Goal: Task Accomplishment & Management: Use online tool/utility

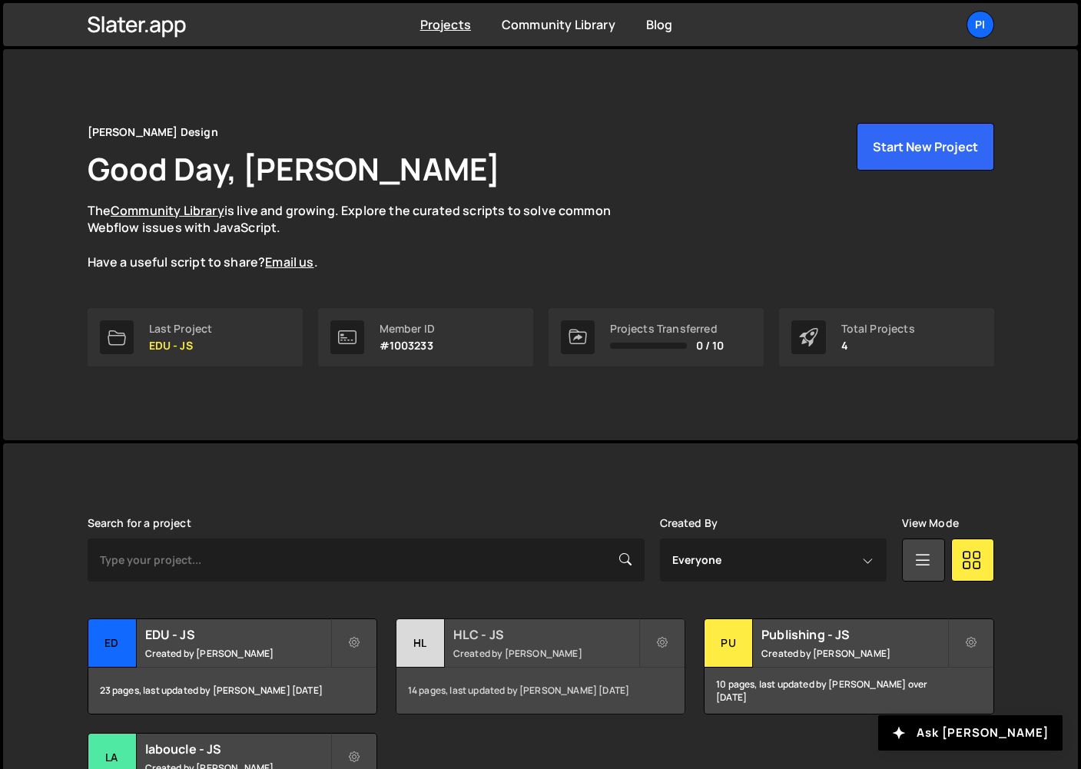
click at [486, 632] on h2 "HLC - JS" at bounding box center [545, 634] width 185 height 17
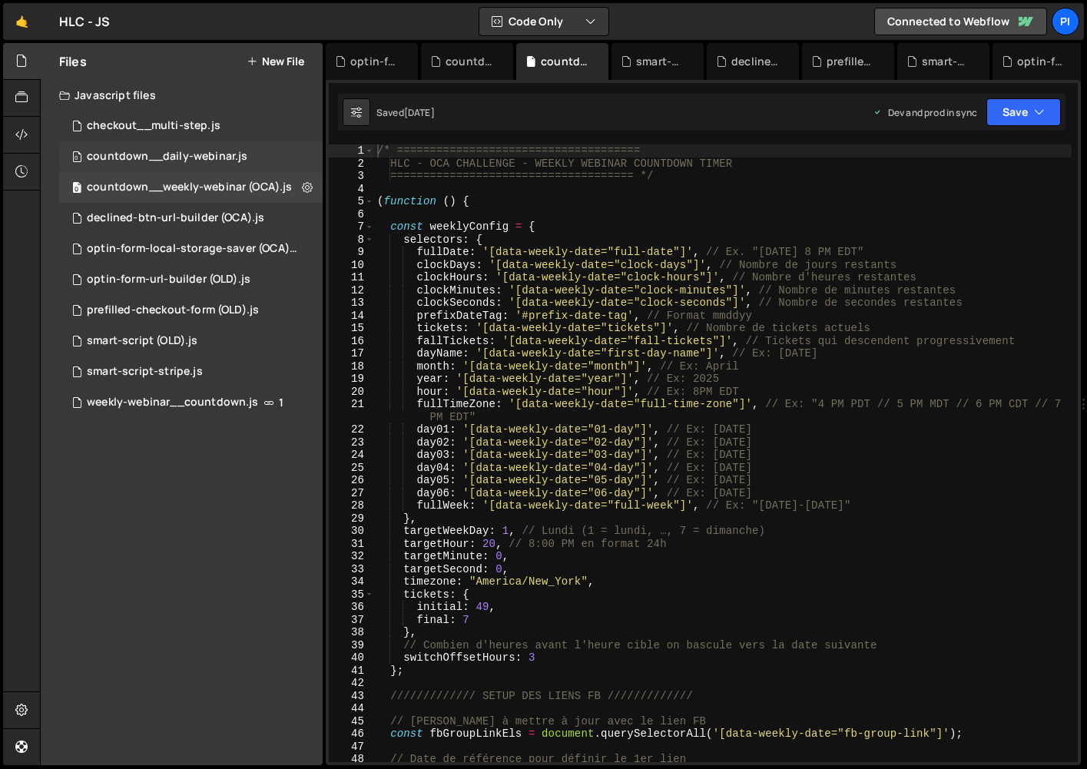
click at [197, 142] on div "0 countdown__daily-webinar.js 0" at bounding box center [191, 156] width 264 height 31
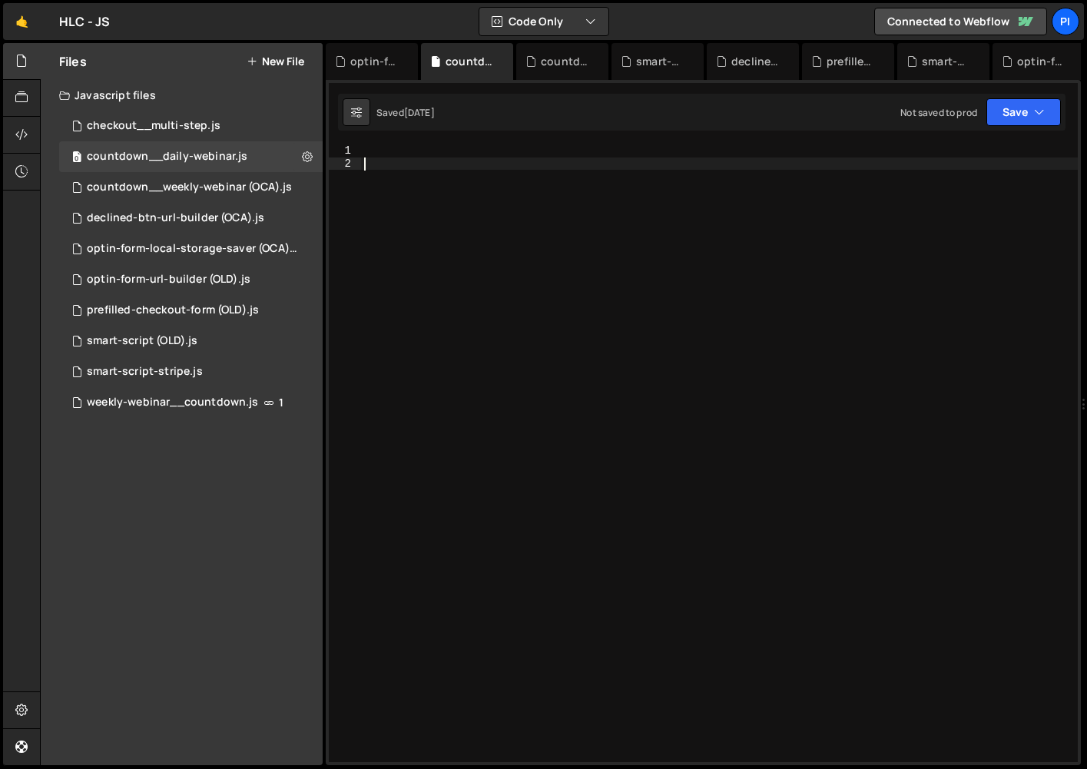
click at [572, 197] on div at bounding box center [719, 465] width 717 height 643
click at [566, 161] on div at bounding box center [719, 465] width 717 height 643
click at [568, 152] on div at bounding box center [719, 465] width 717 height 643
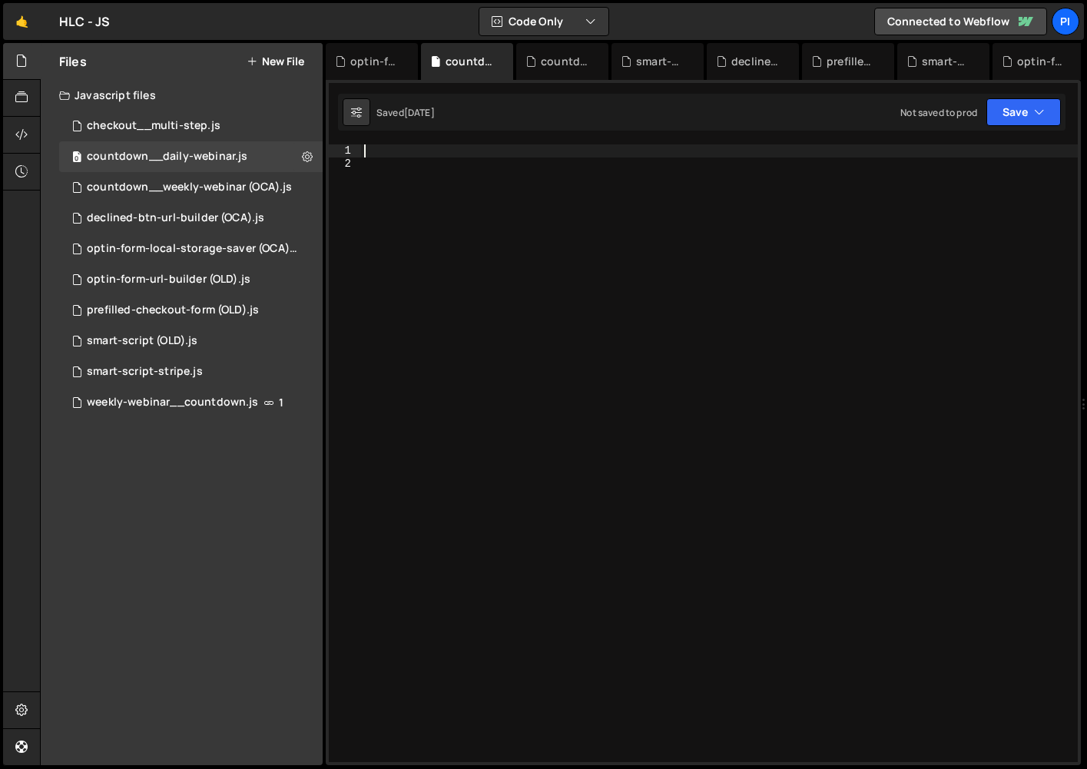
paste textarea "})();"
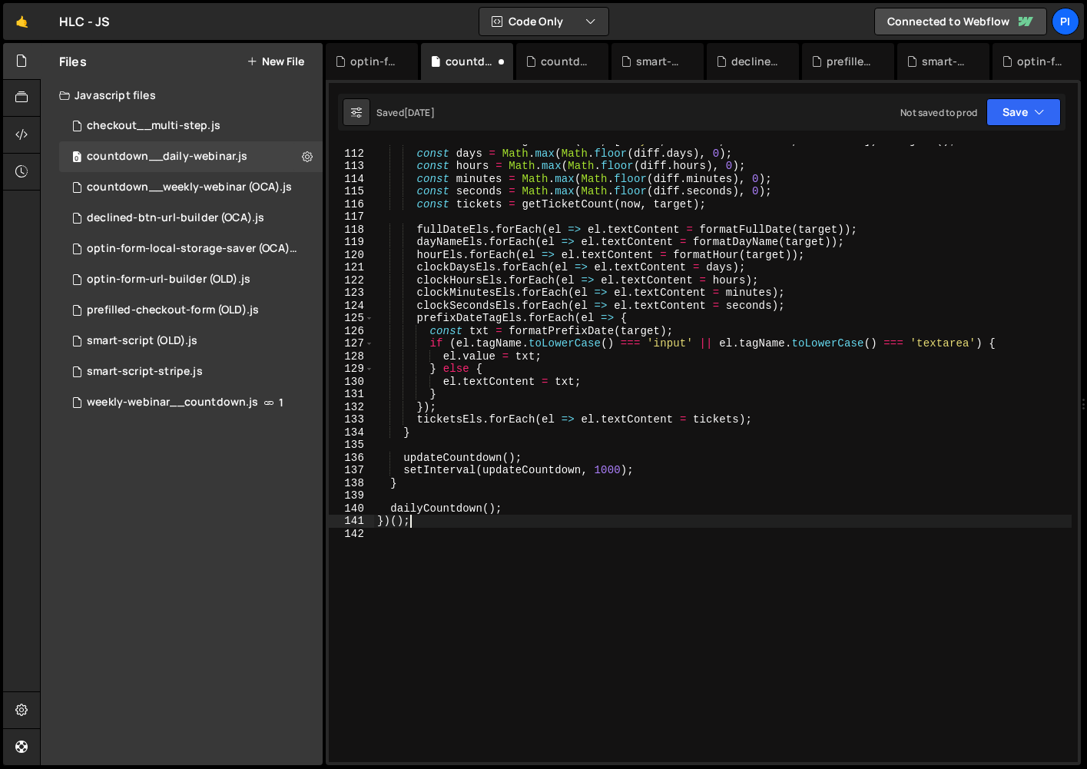
scroll to position [1366, 0]
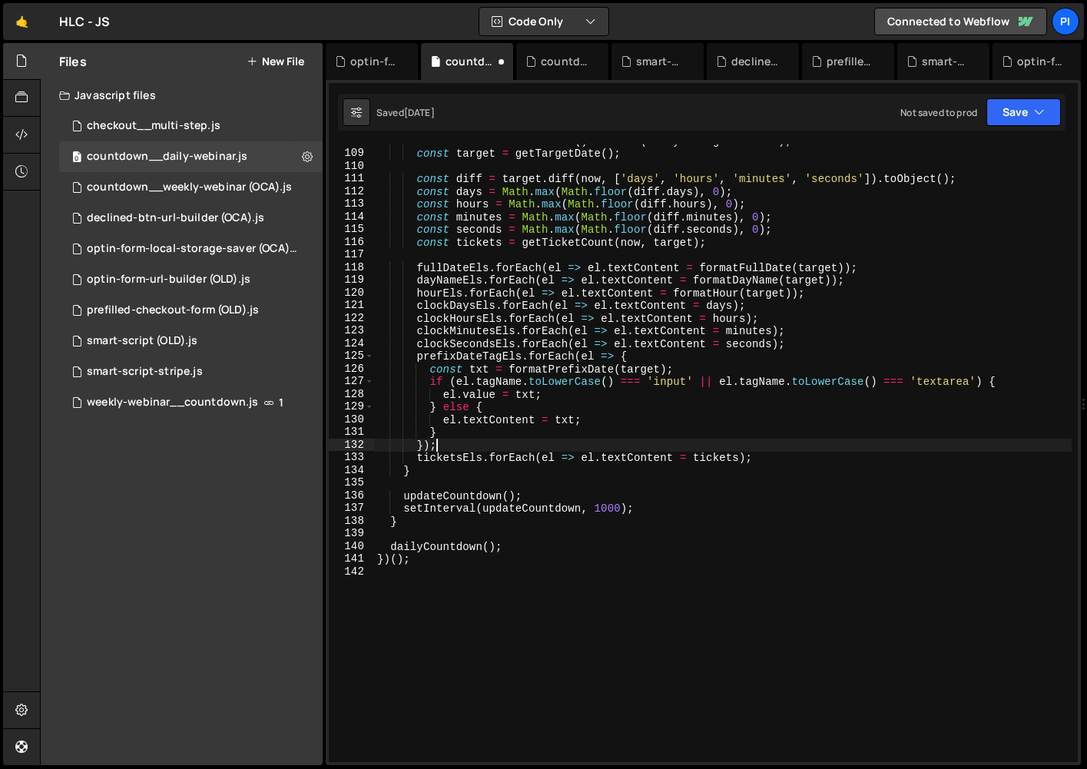
click at [545, 445] on div "const now = DateTime . now ( ) . setZone ( dailyConfig . timezone ) ; const tar…" at bounding box center [723, 455] width 698 height 643
type textarea "});"
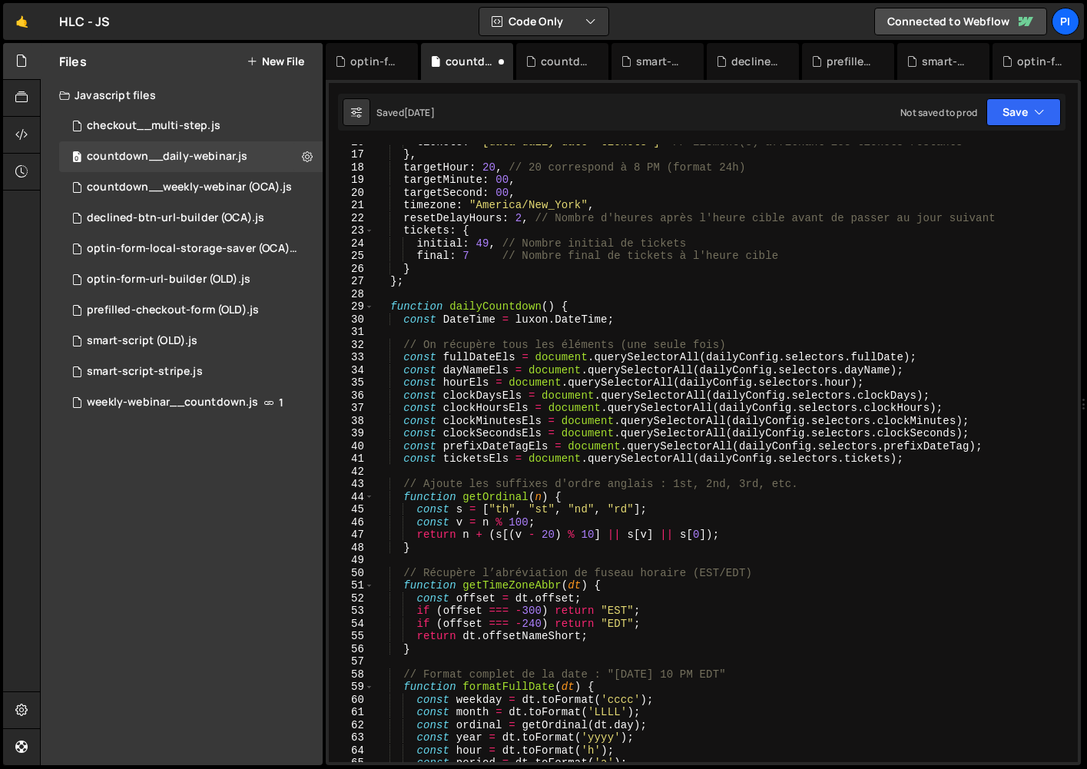
scroll to position [0, 0]
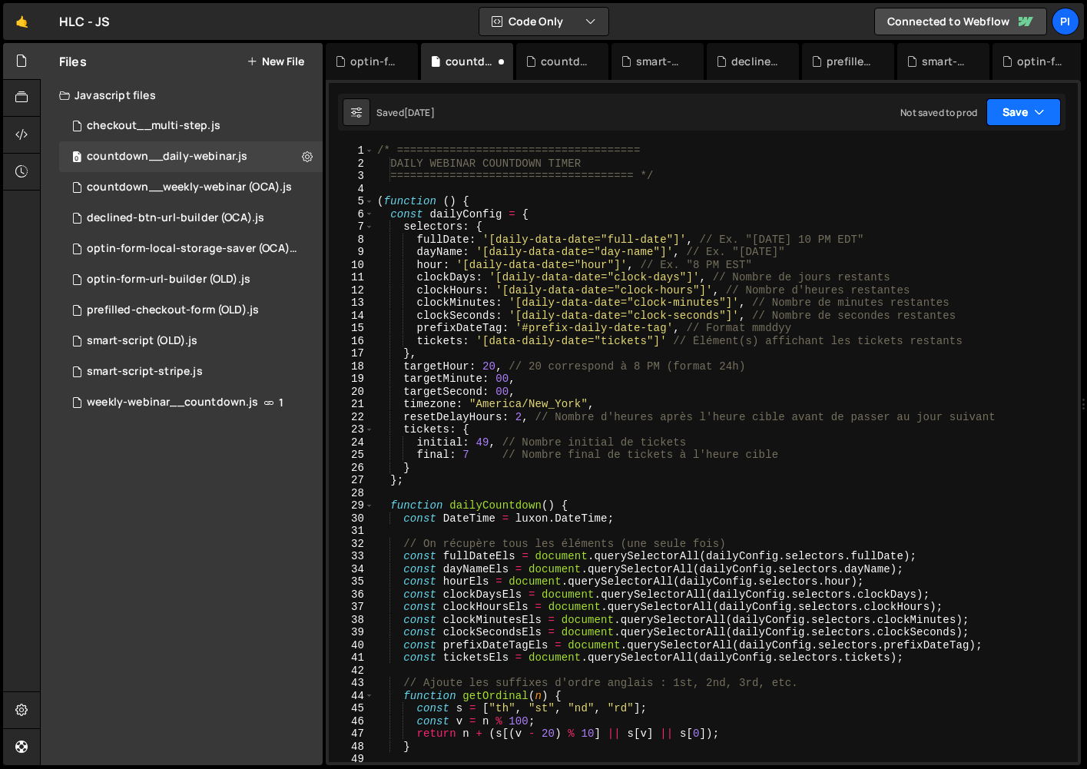
click at [1031, 111] on button "Save" at bounding box center [1024, 112] width 75 height 28
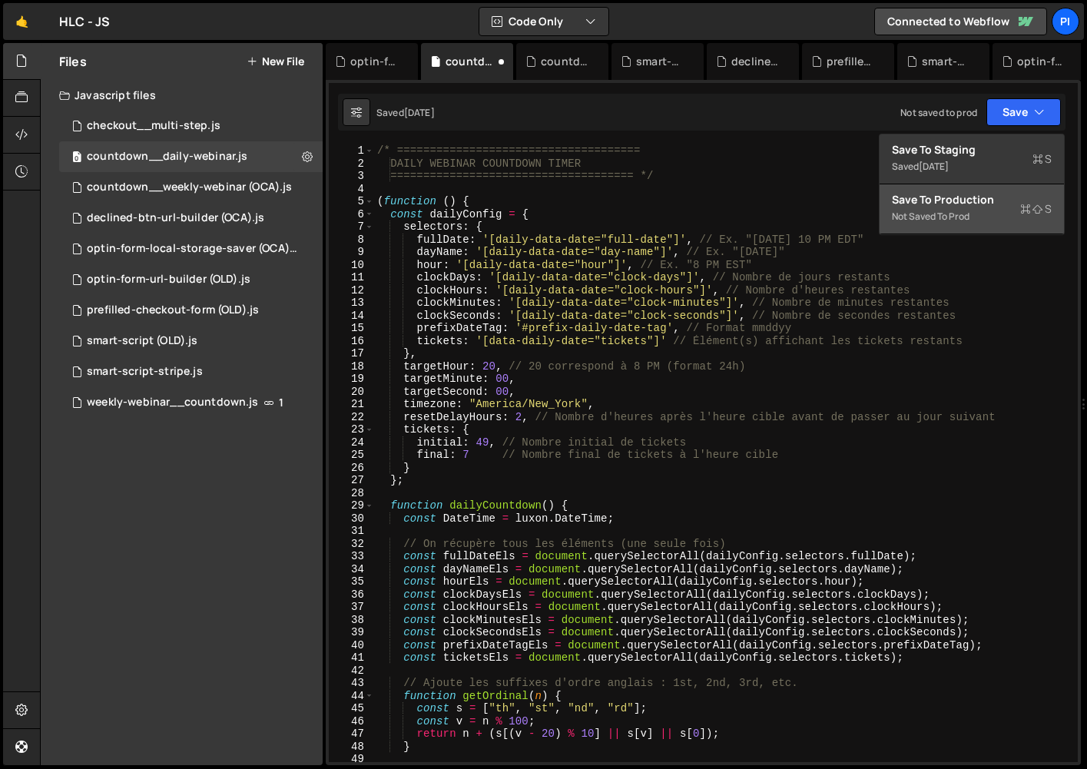
click at [957, 217] on div "Not saved to prod" at bounding box center [972, 216] width 160 height 18
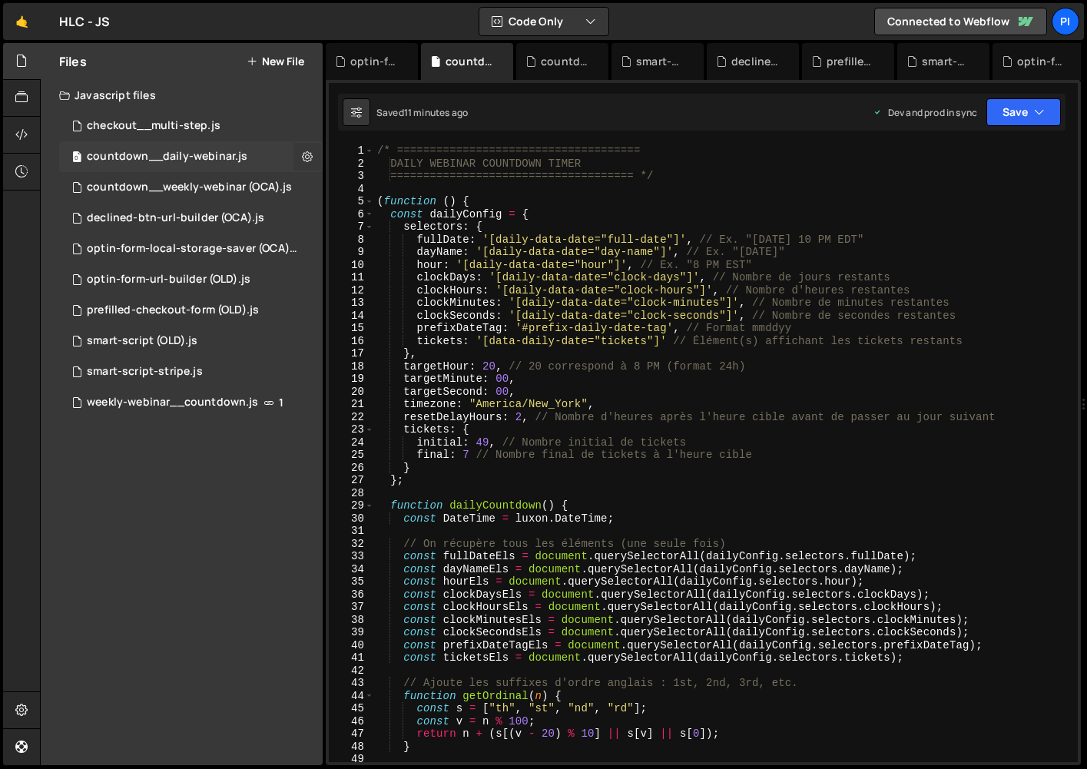
click at [305, 158] on icon at bounding box center [307, 156] width 11 height 15
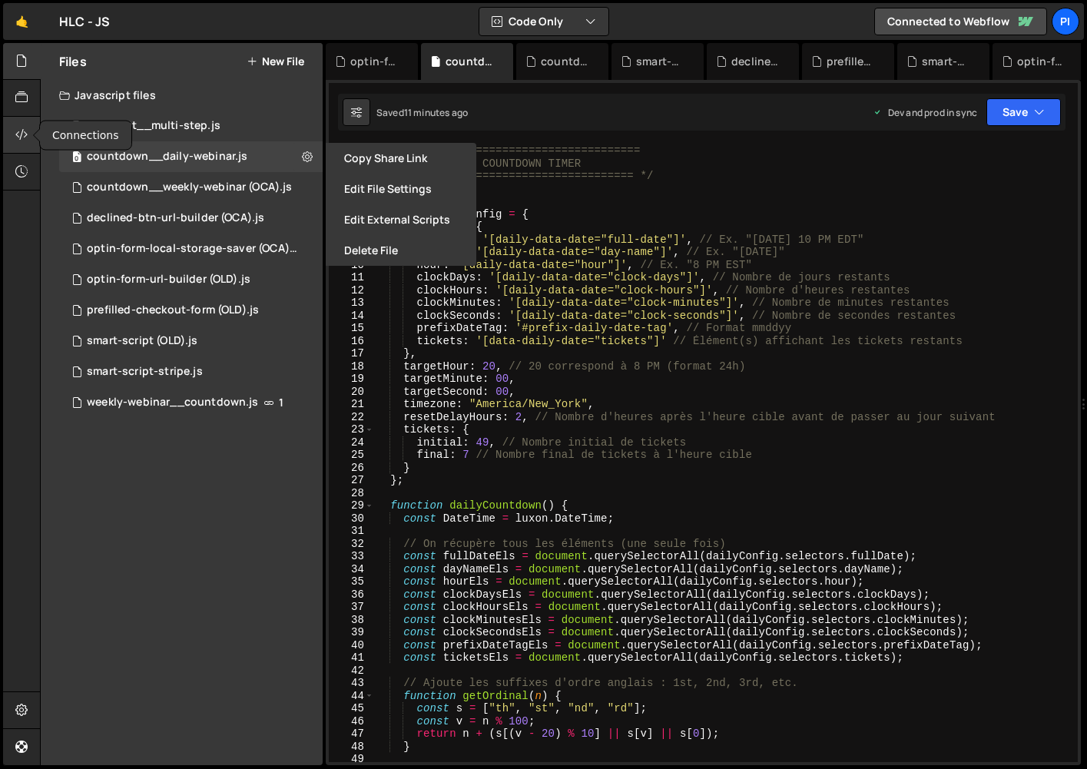
click at [21, 138] on icon at bounding box center [21, 134] width 12 height 17
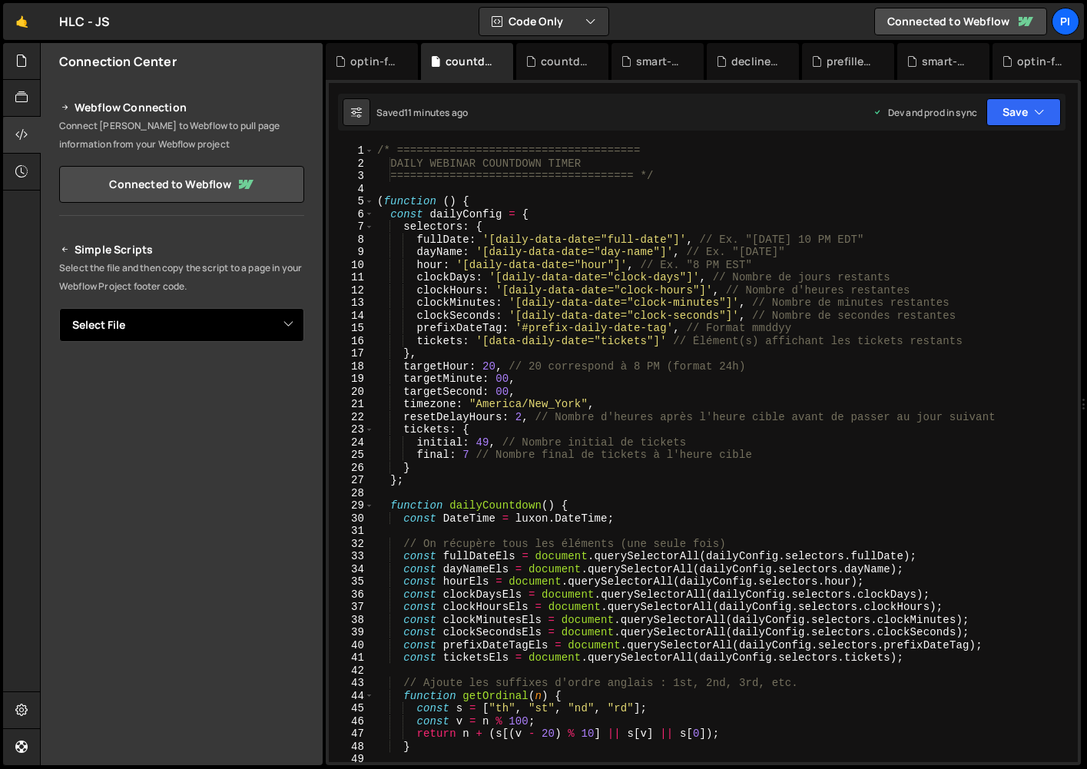
click at [218, 322] on select "Select File checkout__multi-step.js countdown__daily-webinar.js countdown__week…" at bounding box center [181, 325] width 245 height 34
select select "44535"
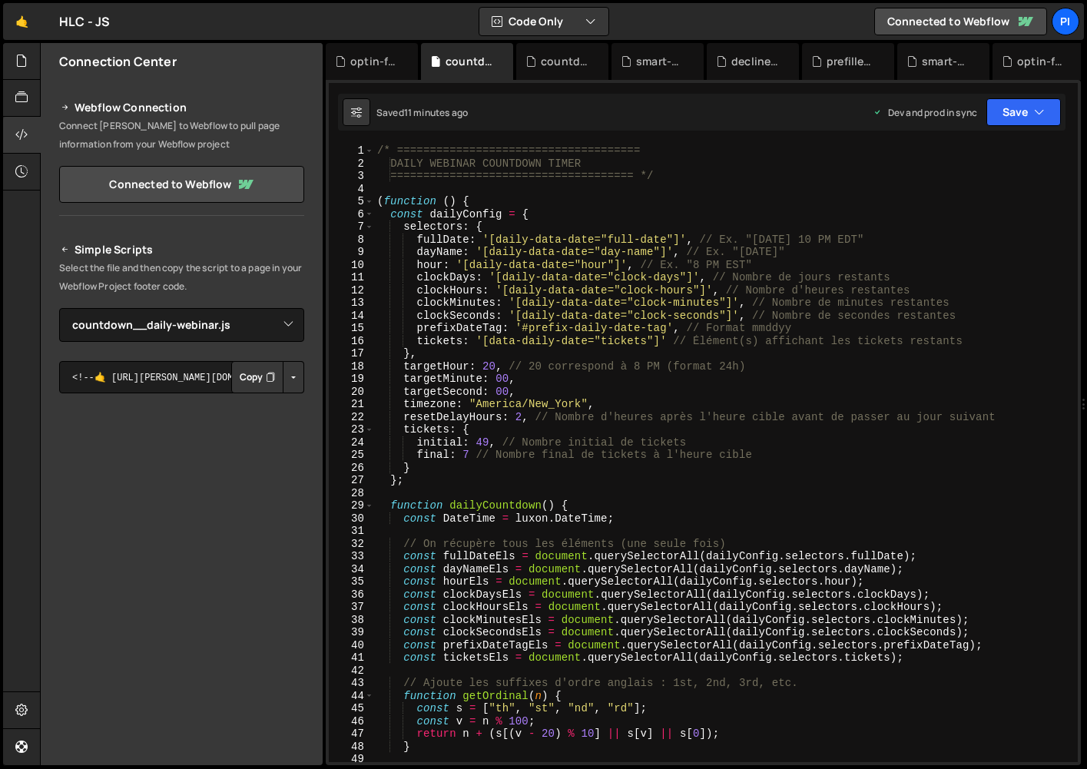
click at [295, 378] on button "Button group with nested dropdown" at bounding box center [294, 377] width 22 height 32
click at [270, 425] on link "Copy Production Script" at bounding box center [228, 428] width 151 height 22
click at [22, 69] on icon at bounding box center [21, 60] width 12 height 17
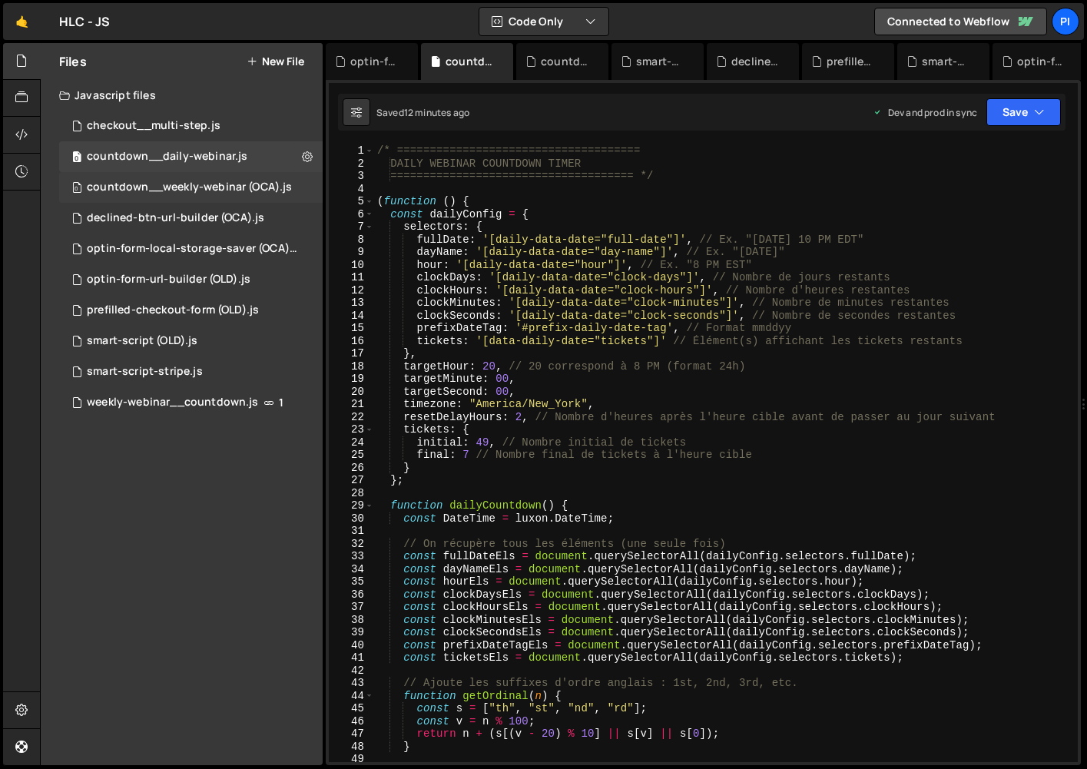
click at [174, 186] on div "countdown__weekly-webinar (OCA).js" at bounding box center [189, 188] width 205 height 14
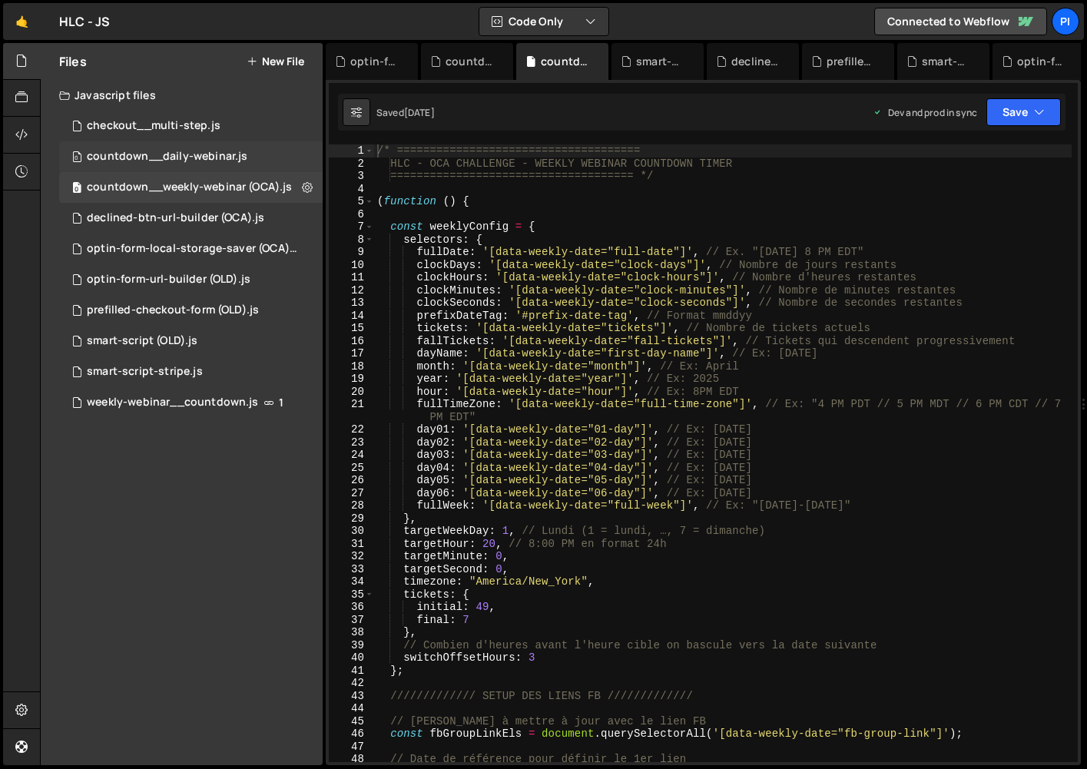
click at [250, 166] on div "0 countdown__daily-webinar.js 0" at bounding box center [191, 156] width 264 height 31
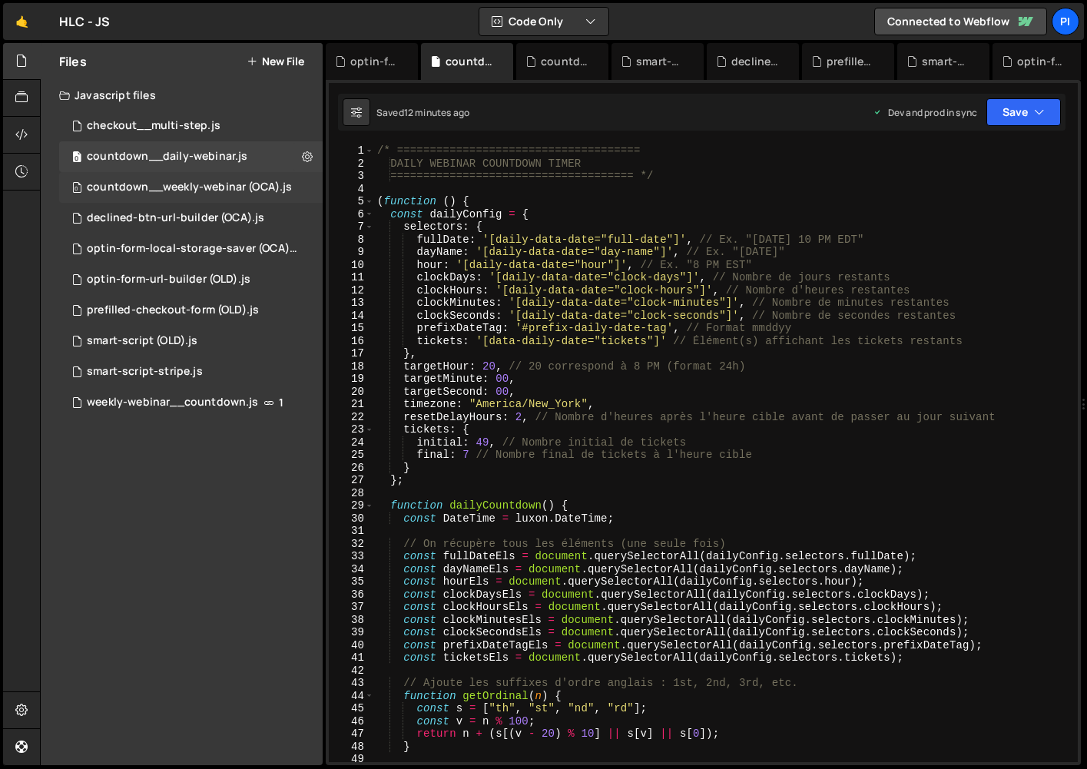
click at [229, 182] on div "countdown__weekly-webinar (OCA).js" at bounding box center [189, 188] width 205 height 14
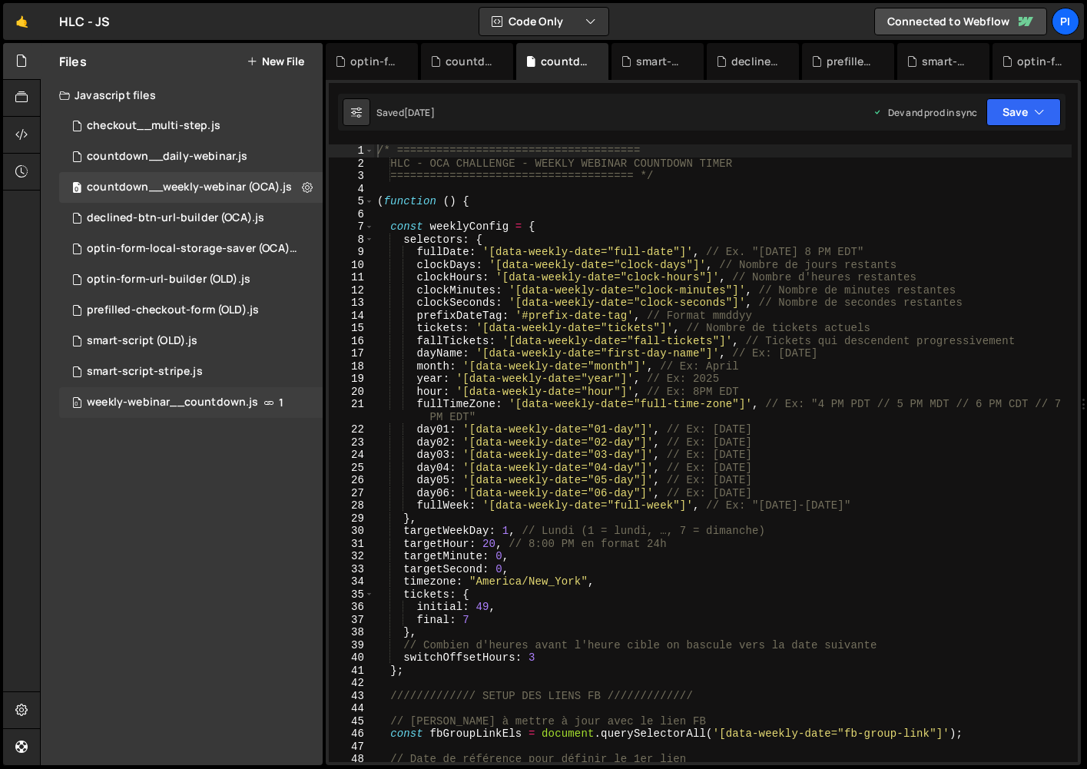
click at [182, 401] on div "weekly-webinar__countdown.js" at bounding box center [172, 403] width 171 height 14
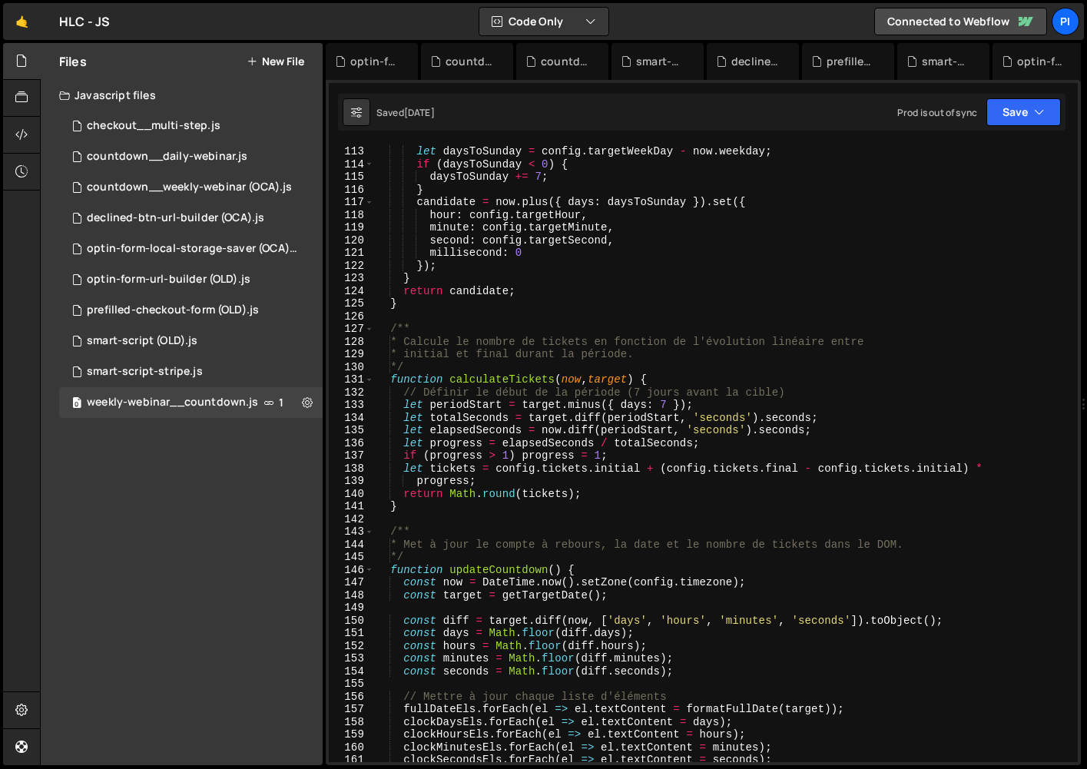
scroll to position [1419, 0]
click at [224, 151] on div "countdown__daily-webinar.js" at bounding box center [167, 157] width 161 height 14
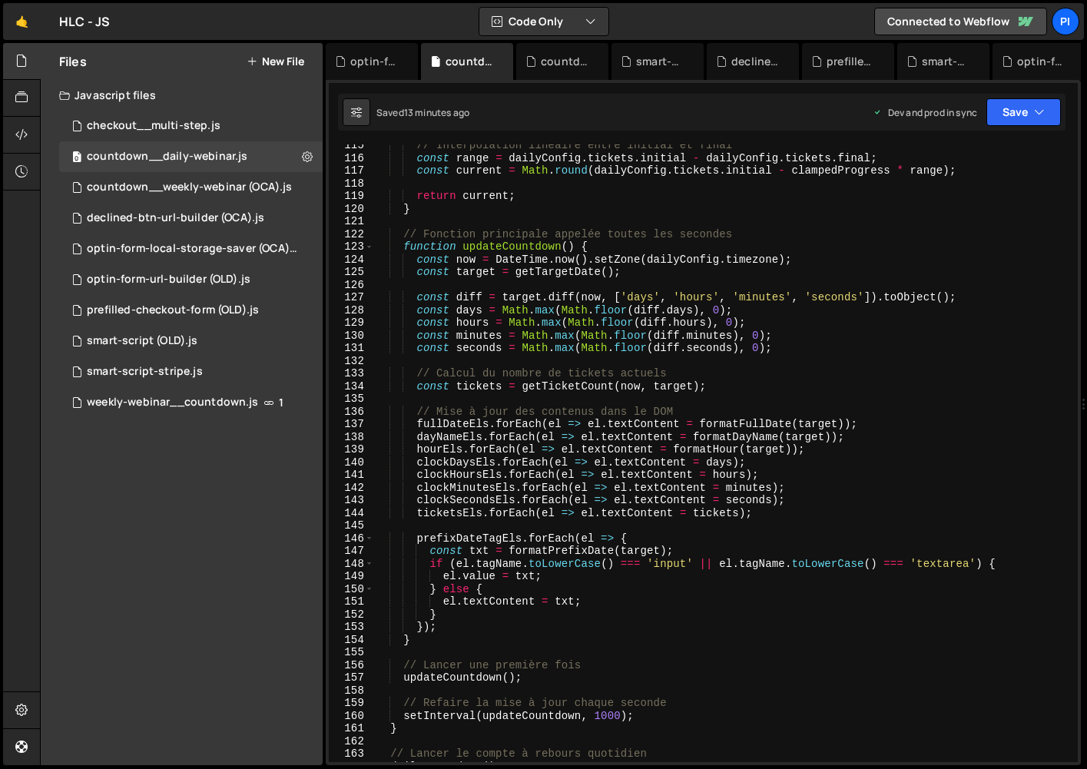
scroll to position [1483, 0]
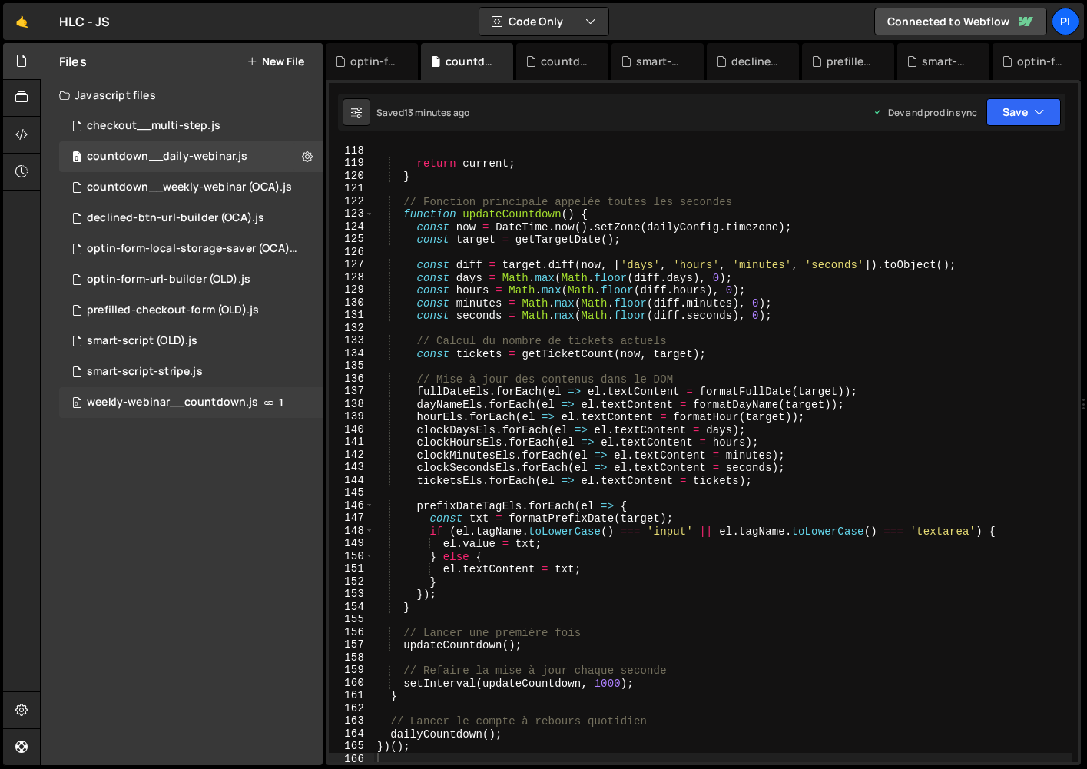
click at [132, 408] on div "weekly-webinar__countdown.js" at bounding box center [172, 403] width 171 height 14
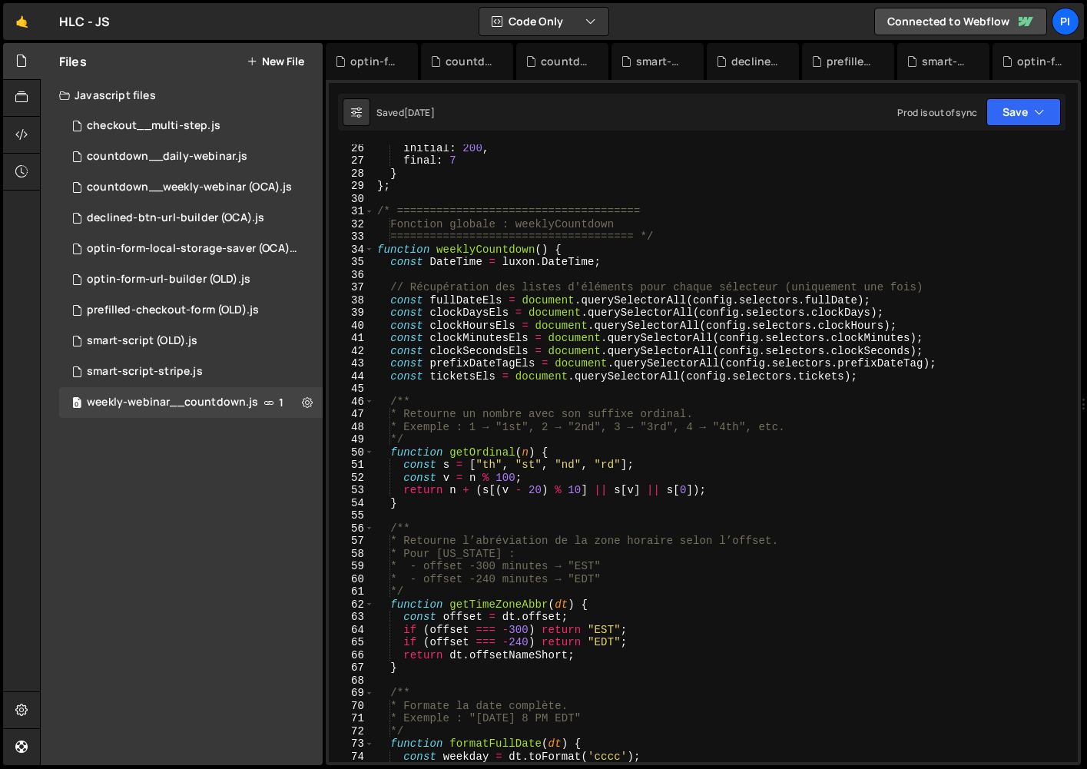
scroll to position [0, 0]
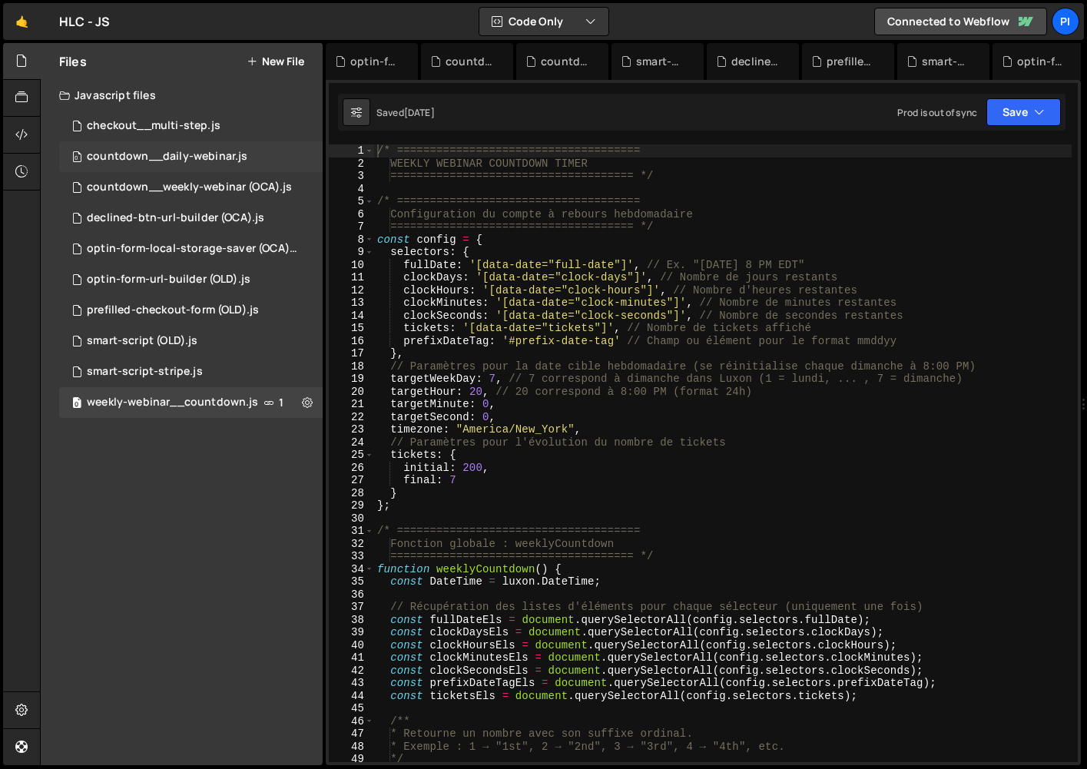
click at [176, 159] on div "countdown__daily-webinar.js" at bounding box center [167, 157] width 161 height 14
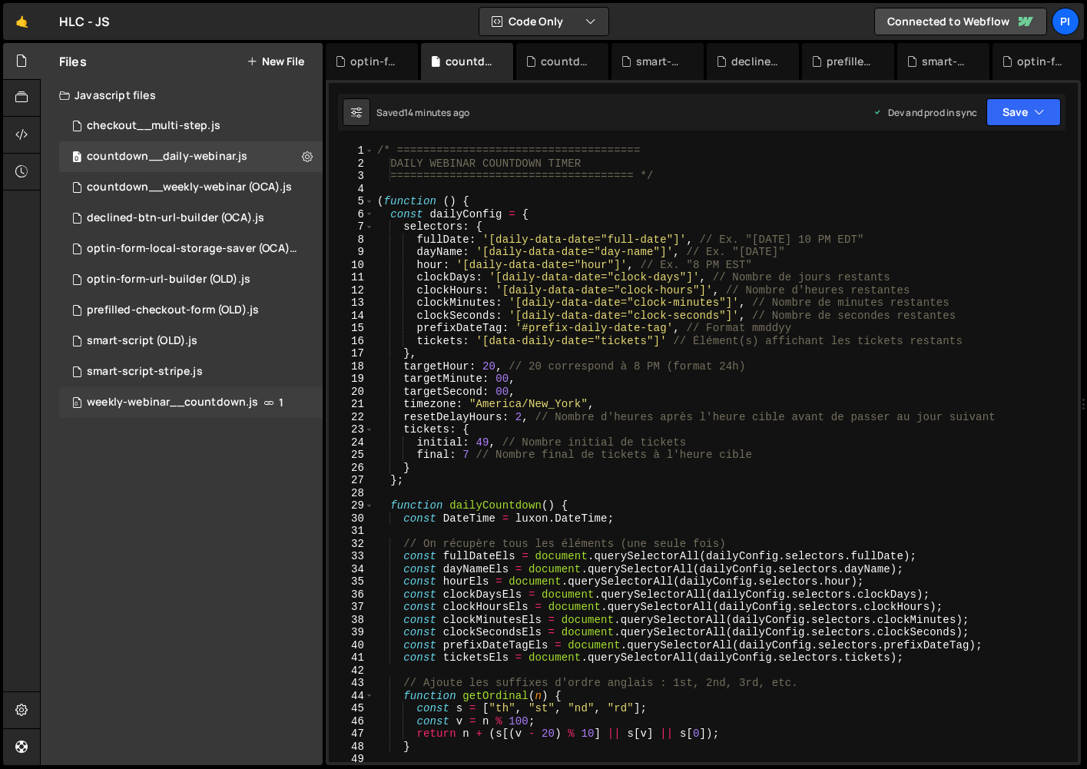
click at [189, 397] on div "weekly-webinar__countdown.js" at bounding box center [172, 403] width 171 height 14
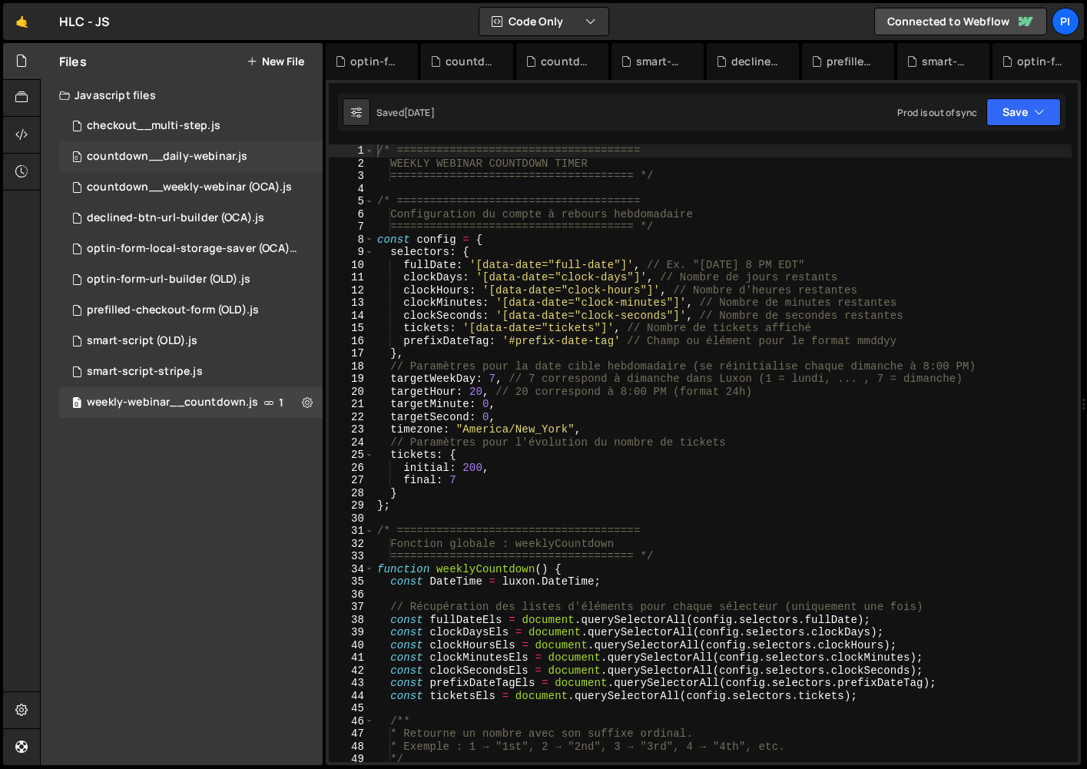
click at [114, 146] on div "0 countdown__daily-webinar.js 0" at bounding box center [191, 156] width 264 height 31
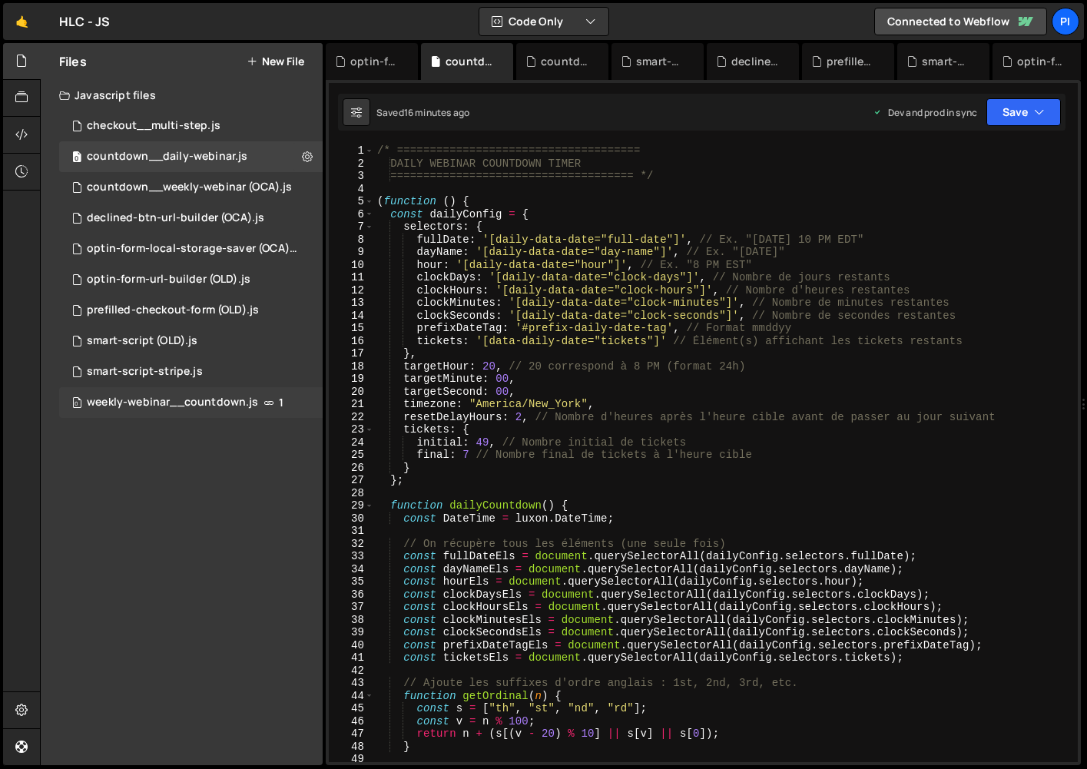
click at [154, 406] on div "weekly-webinar__countdown.js" at bounding box center [172, 403] width 171 height 14
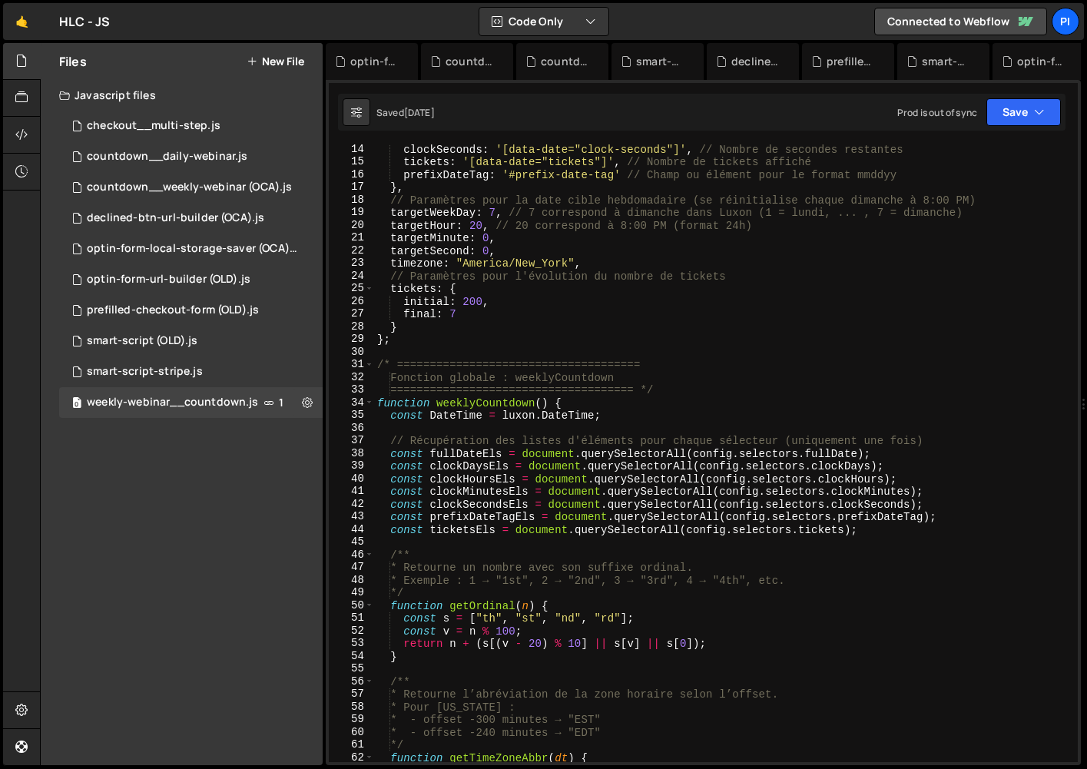
scroll to position [166, 0]
type textarea "Fonction globale : weeklyCountdown"
drag, startPoint x: 631, startPoint y: 381, endPoint x: 370, endPoint y: 380, distance: 260.5
click at [370, 380] on div "Fonction globale : weeklyCountdown 14 15 16 17 18 19 20 21 22 23 24 25 26 27 28…" at bounding box center [703, 453] width 749 height 618
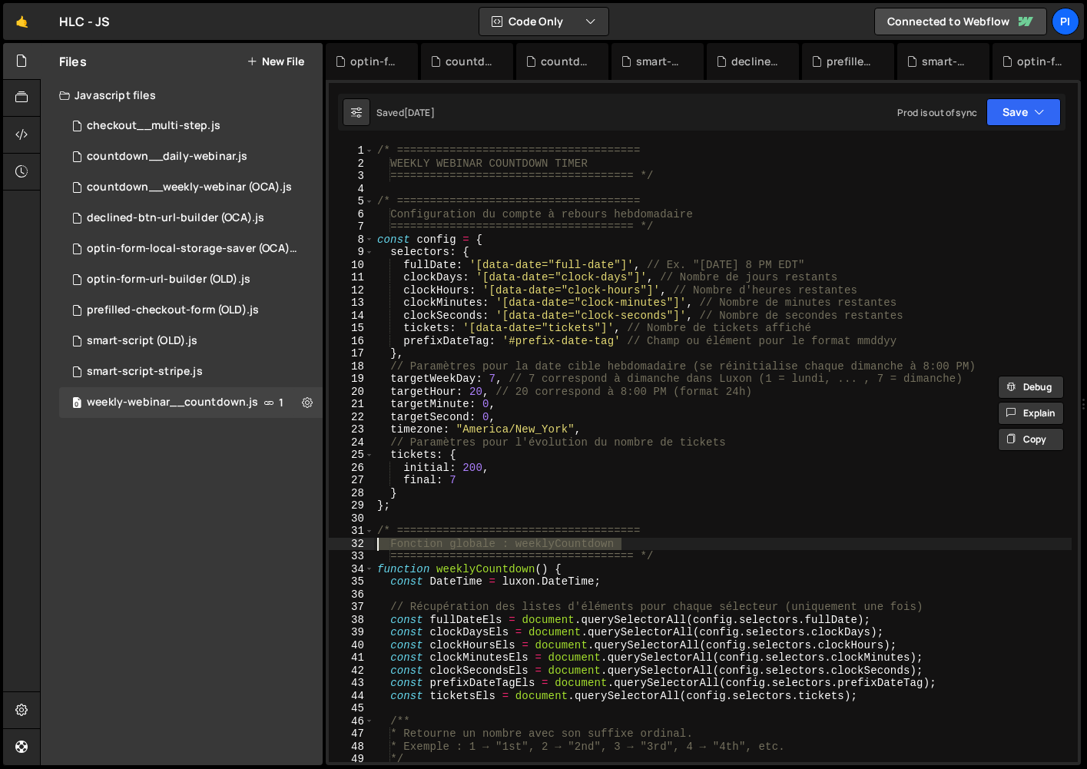
scroll to position [0, 0]
click at [211, 157] on div "countdown__daily-webinar.js" at bounding box center [167, 157] width 161 height 14
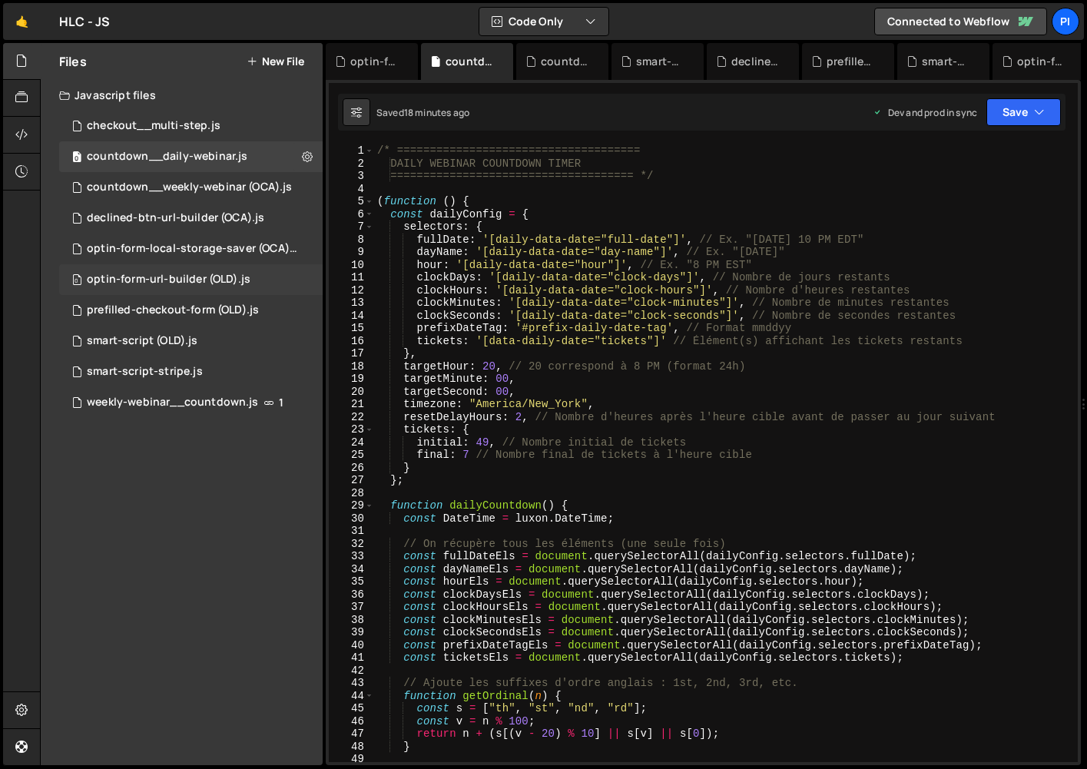
click at [140, 284] on div "optin-form-url-builder (OLD).js" at bounding box center [169, 280] width 164 height 14
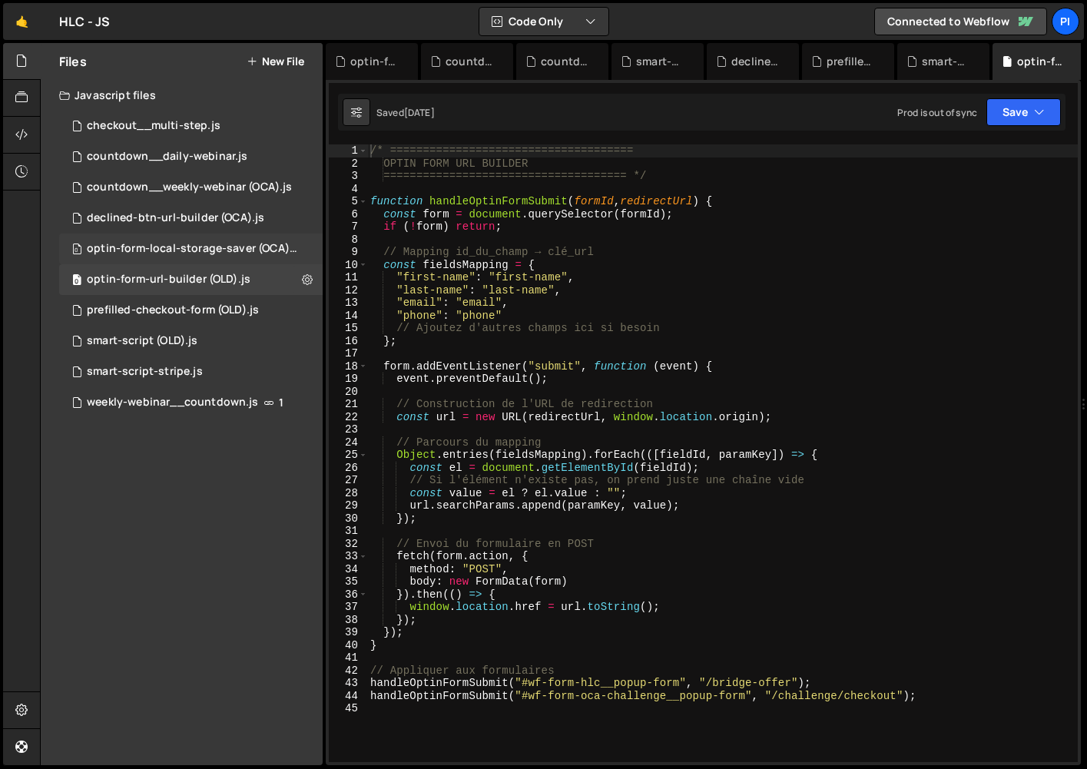
click at [152, 247] on div "optin-form-local-storage-saver (OCA).js" at bounding box center [193, 249] width 212 height 14
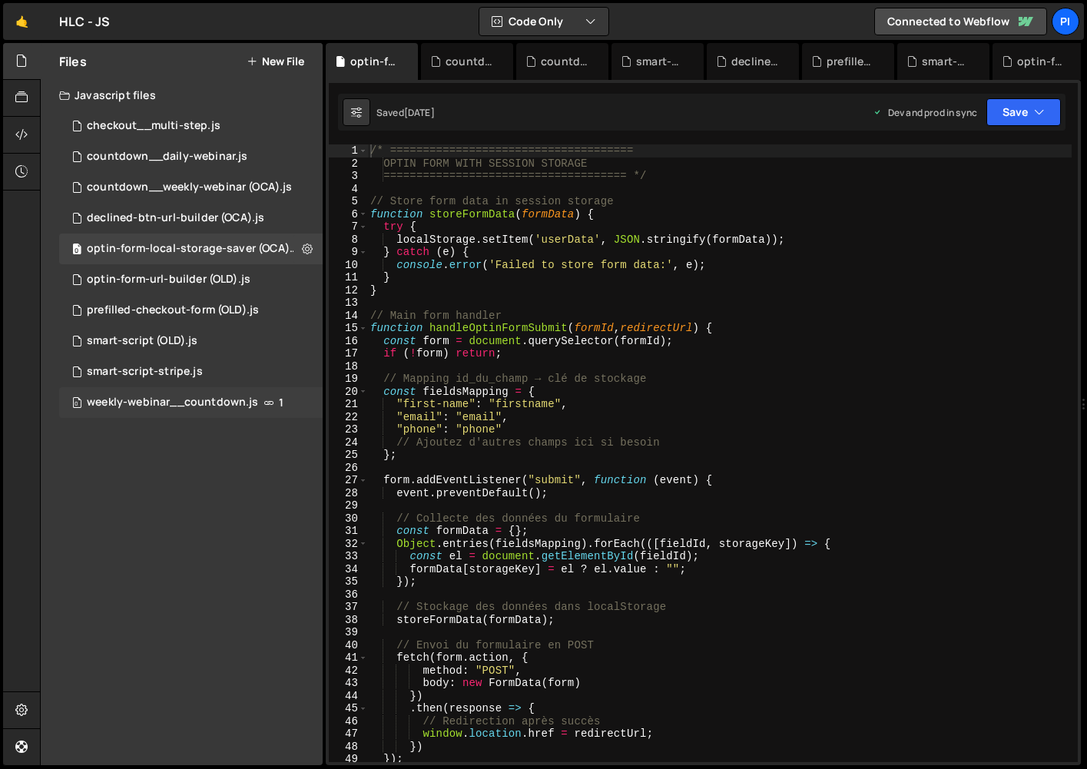
click at [207, 406] on div "weekly-webinar__countdown.js" at bounding box center [172, 403] width 171 height 14
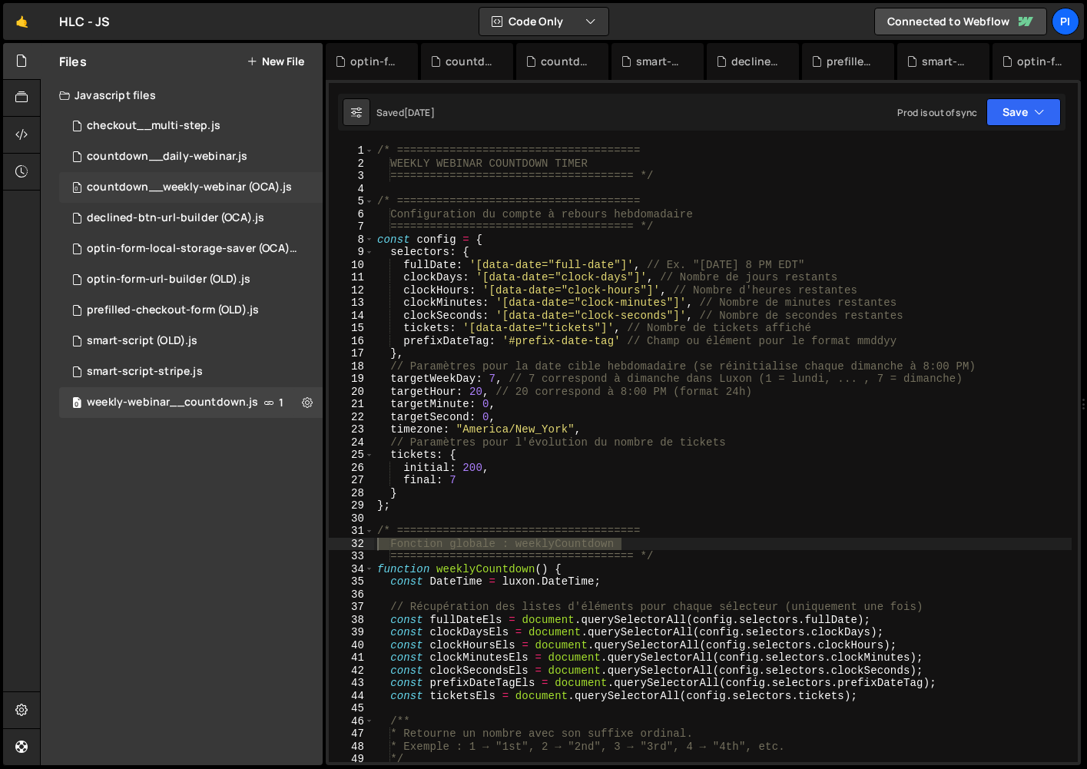
click at [191, 184] on div "countdown__weekly-webinar (OCA).js" at bounding box center [189, 188] width 205 height 14
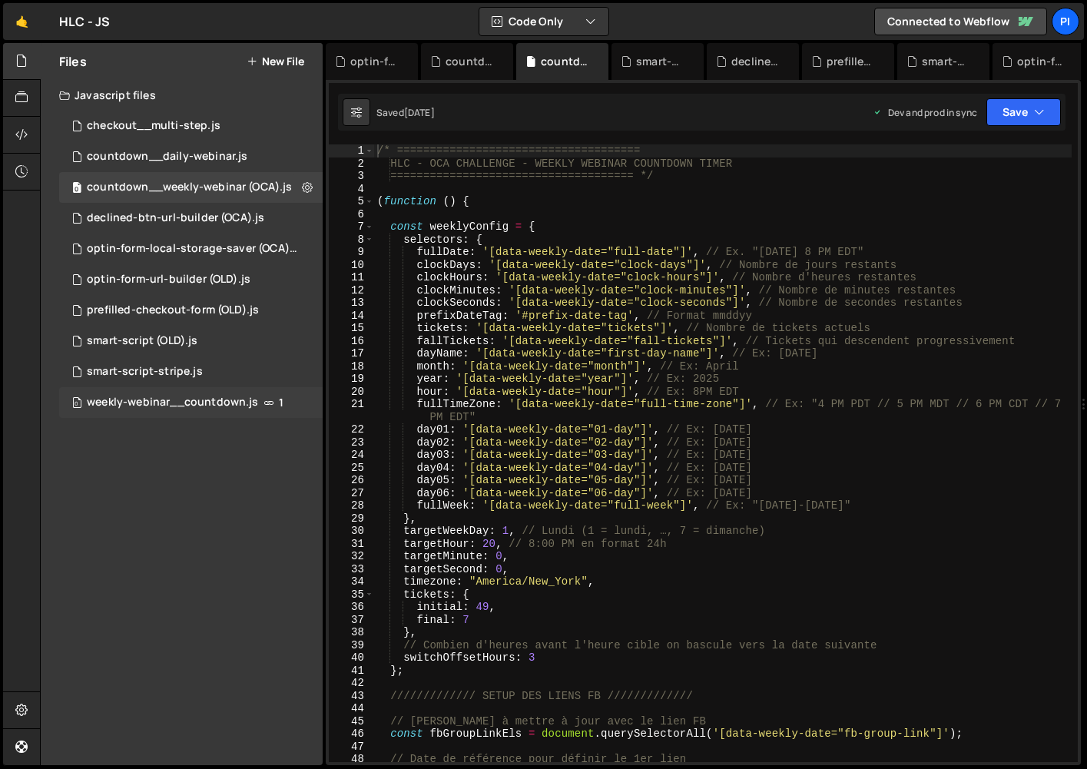
click at [185, 408] on div "weekly-webinar__countdown.js" at bounding box center [172, 403] width 171 height 14
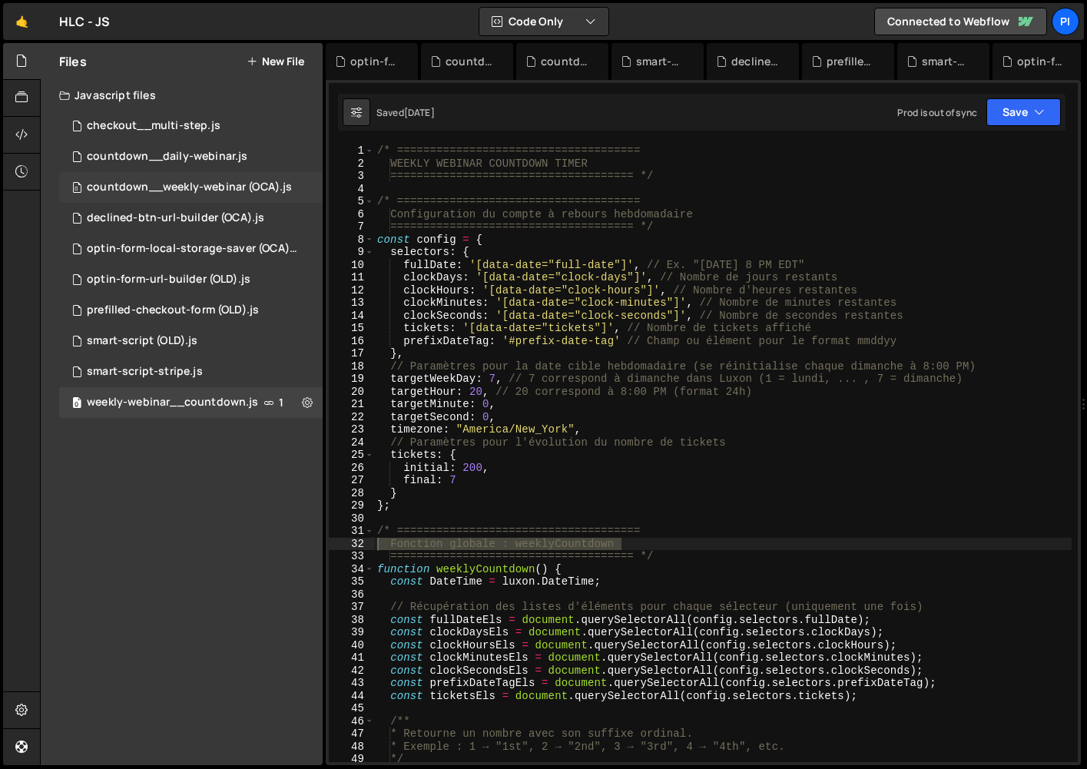
click at [164, 195] on div "0 countdown__weekly-webinar (OCA).js 0" at bounding box center [191, 187] width 264 height 31
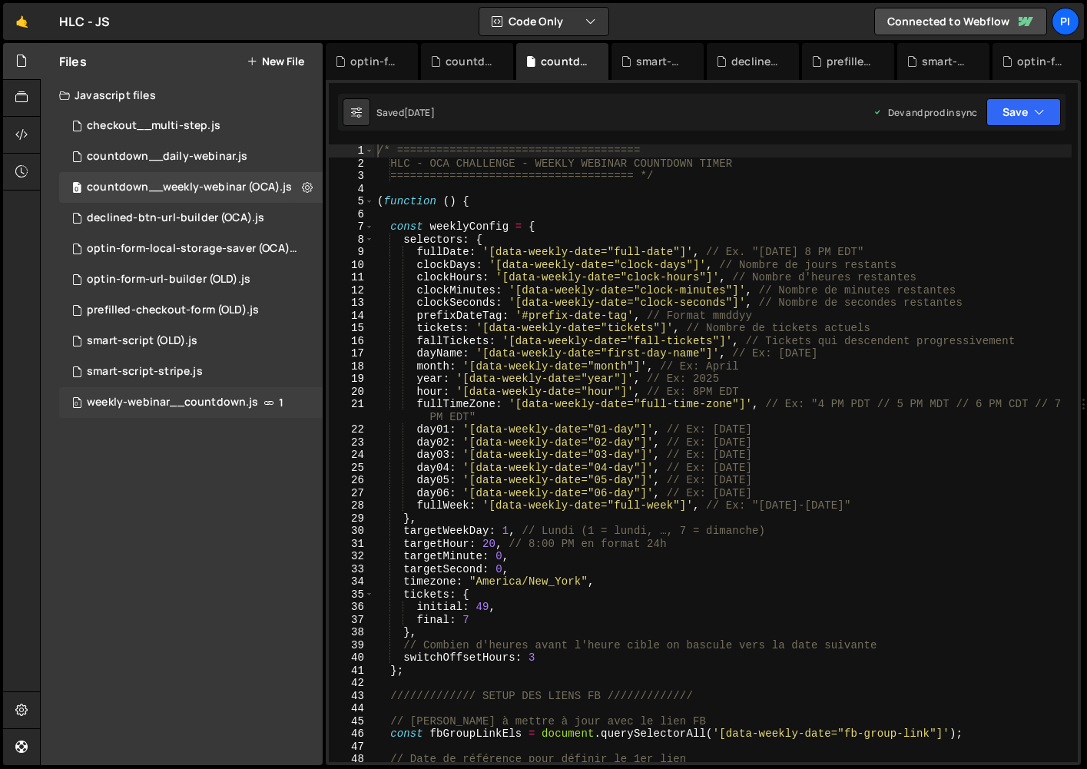
click at [201, 413] on div "0 weekly-webinar__countdown.js 1" at bounding box center [191, 402] width 264 height 31
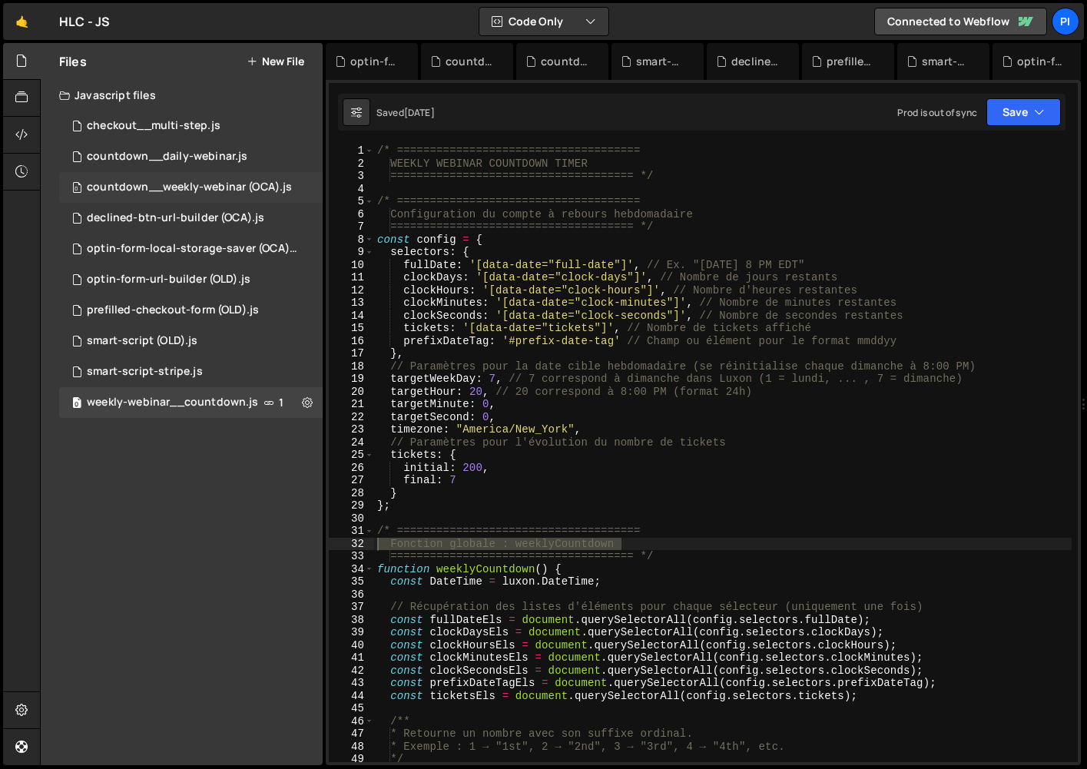
click at [171, 191] on div "countdown__weekly-webinar (OCA).js" at bounding box center [189, 188] width 205 height 14
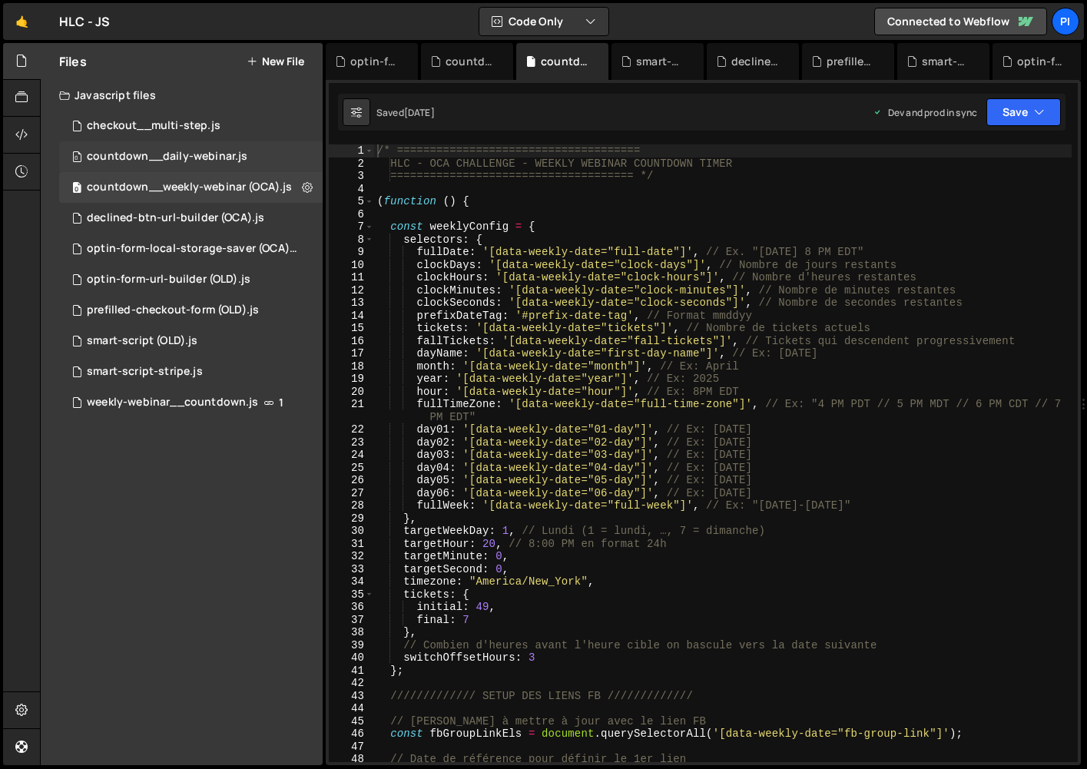
click at [165, 162] on div "countdown__daily-webinar.js" at bounding box center [167, 157] width 161 height 14
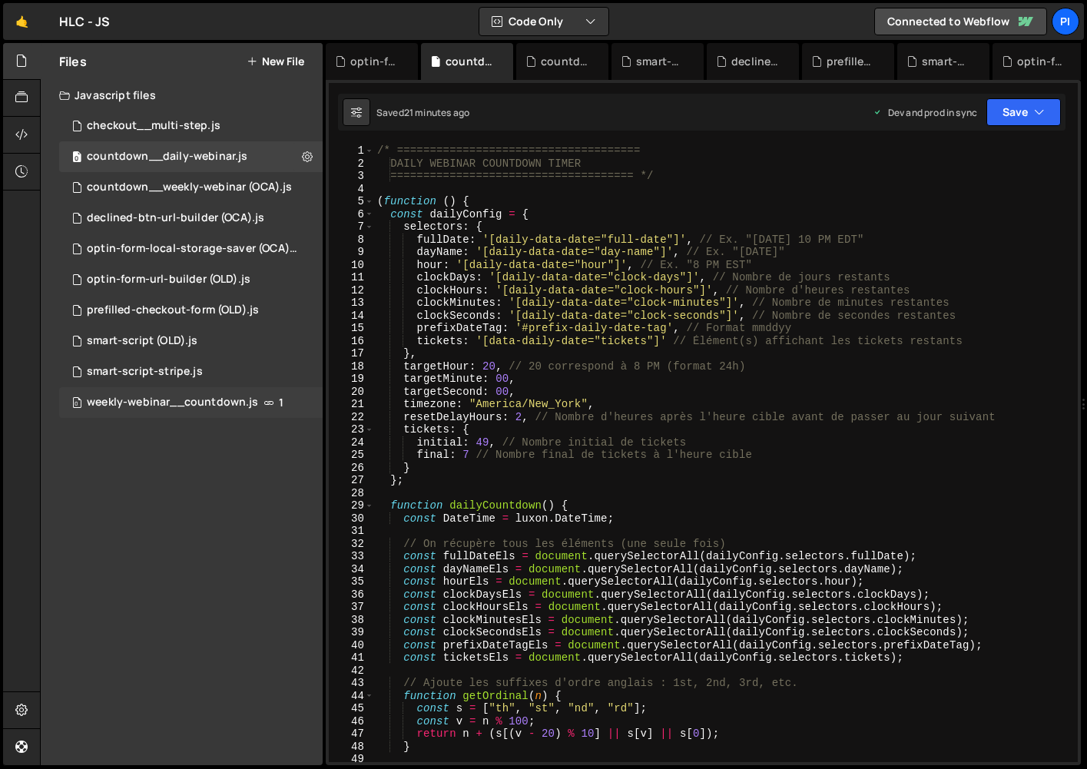
click at [141, 398] on div "weekly-webinar__countdown.js" at bounding box center [172, 403] width 171 height 14
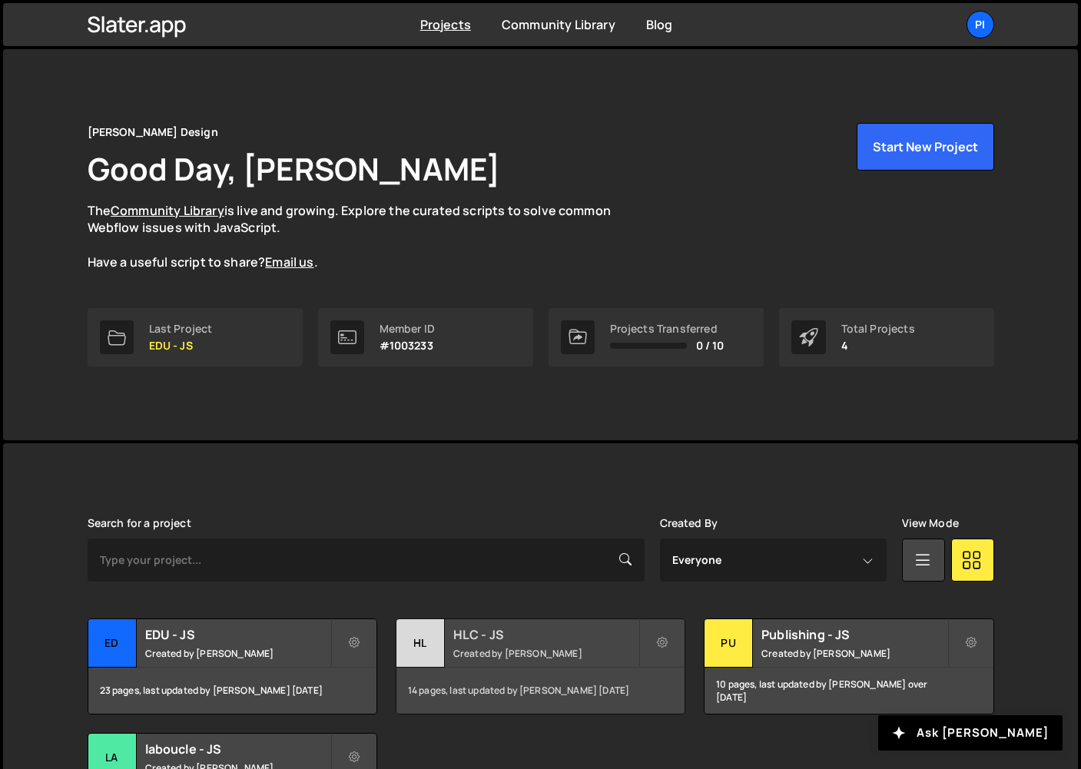
click at [431, 644] on div "HL" at bounding box center [421, 643] width 48 height 48
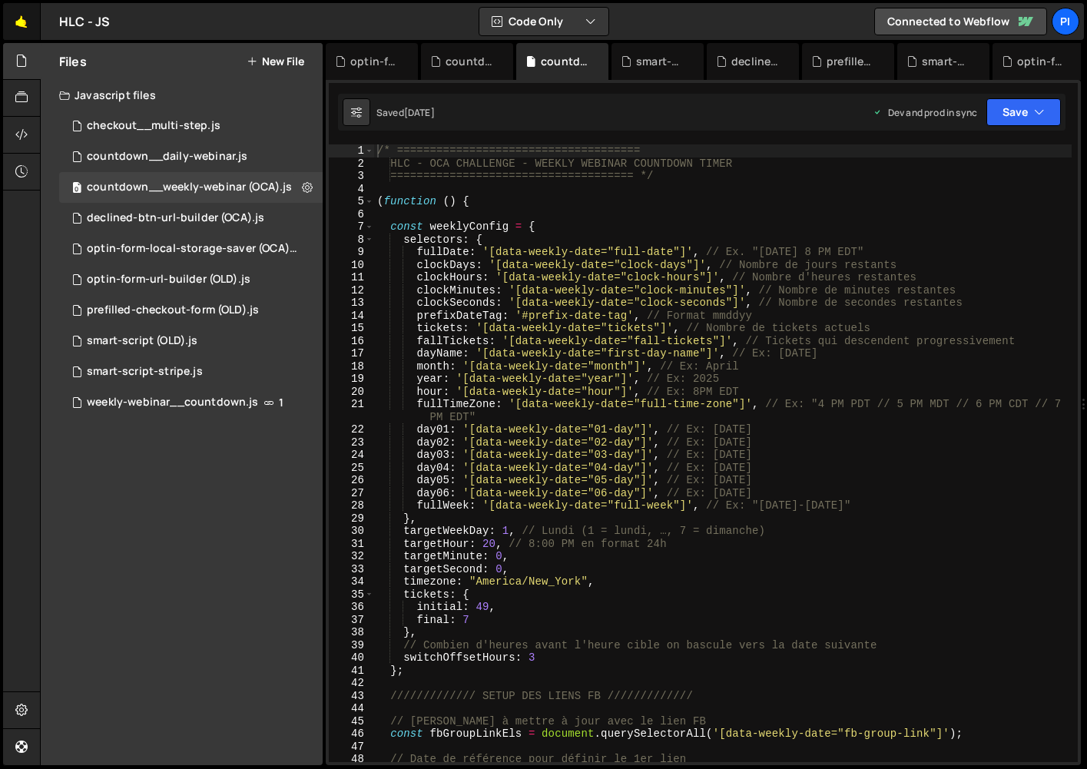
click at [23, 31] on link "🤙" at bounding box center [22, 21] width 38 height 37
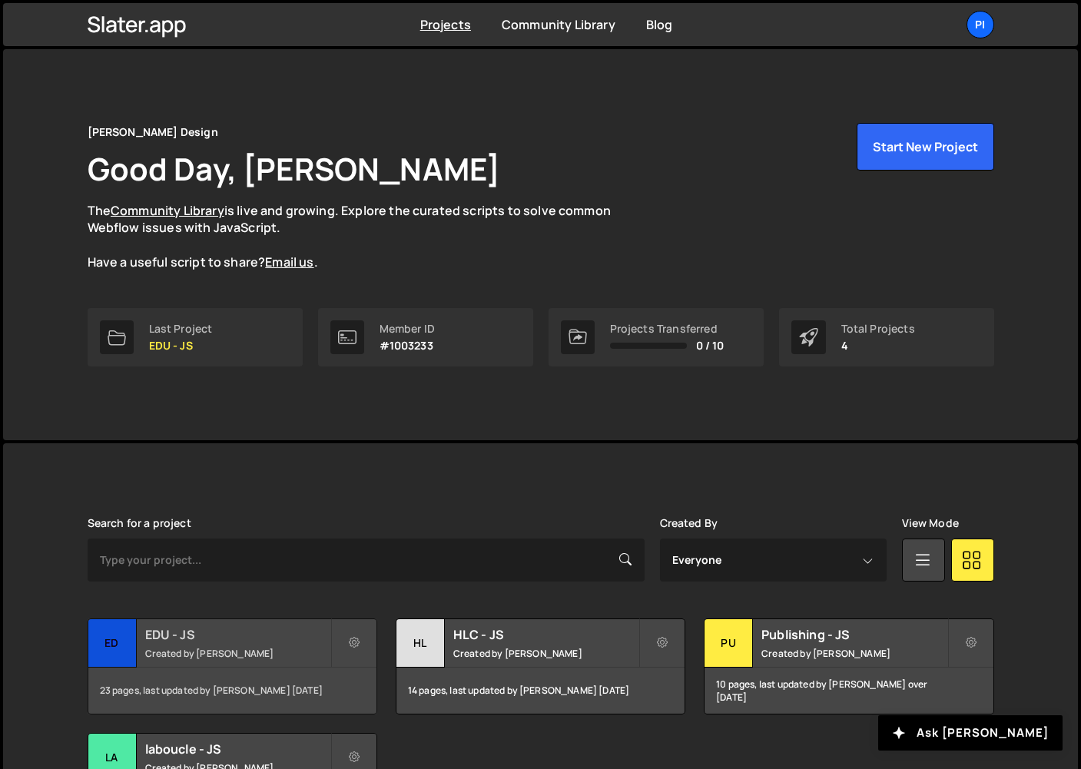
click at [176, 647] on small "Created by [PERSON_NAME]" at bounding box center [237, 653] width 185 height 13
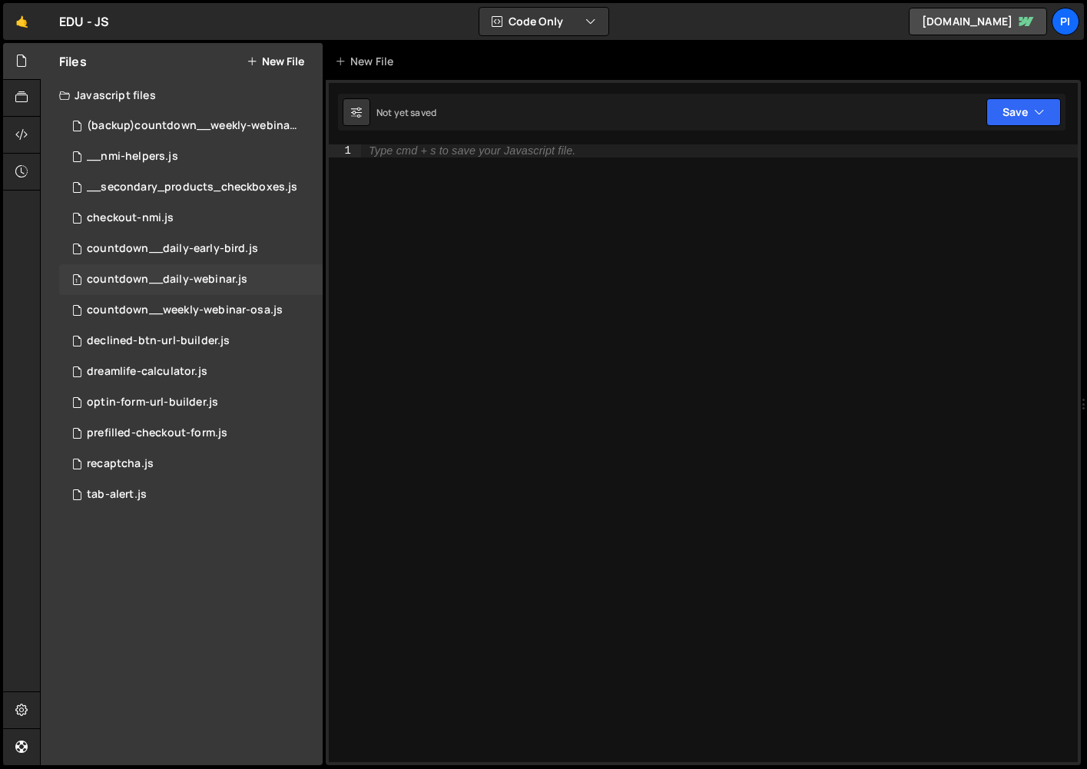
click at [233, 279] on div "countdown__daily-webinar.js" at bounding box center [167, 280] width 161 height 14
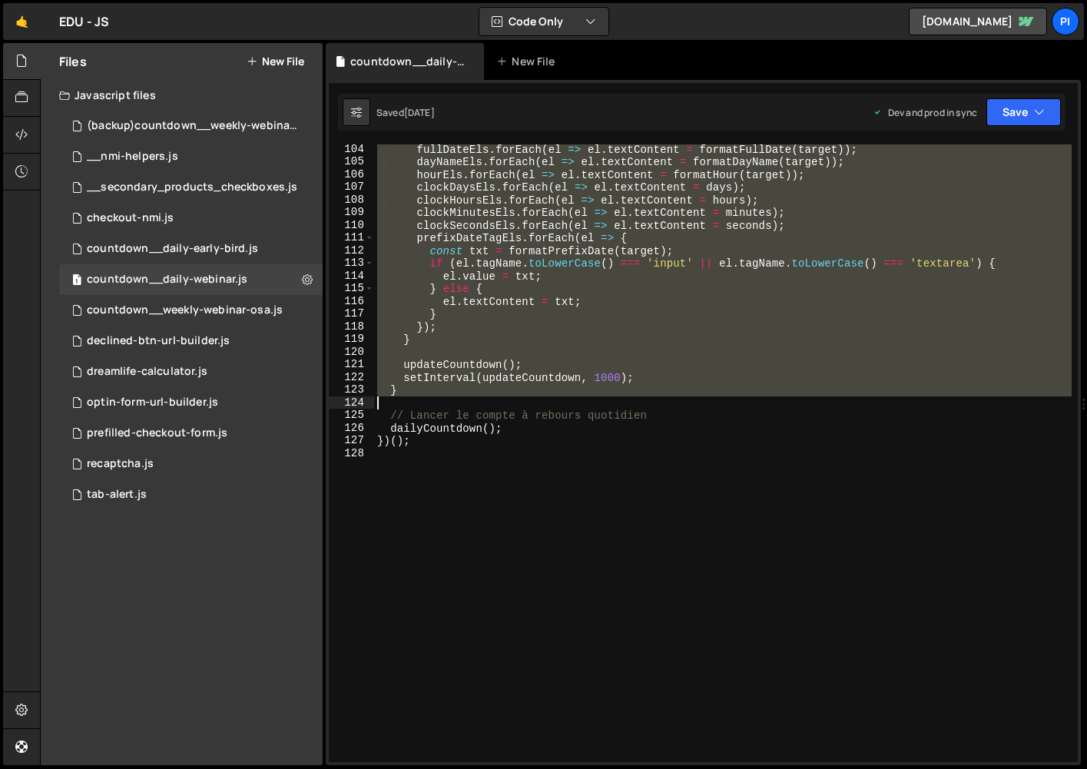
drag, startPoint x: 377, startPoint y: 148, endPoint x: 539, endPoint y: 463, distance: 355.0
click at [539, 463] on div "fullDateEls . forEach ( el => el . textContent = formatFullDate ( target )) ; d…" at bounding box center [723, 464] width 698 height 643
type textarea "})();"
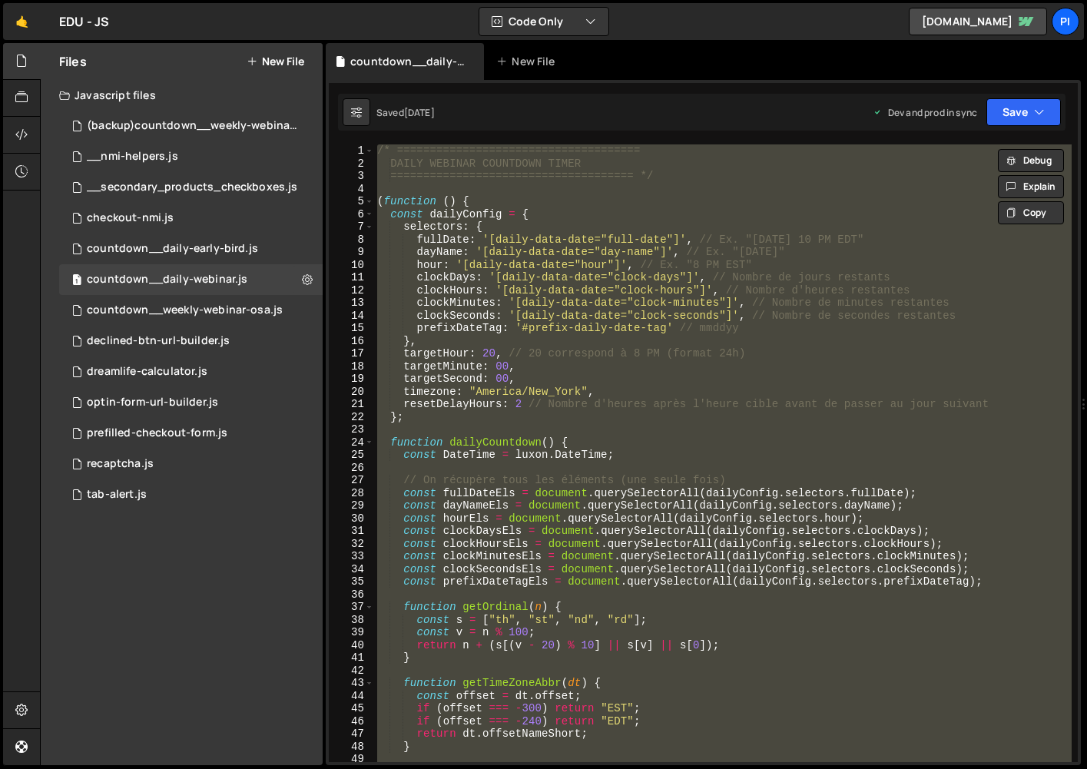
click at [539, 463] on div "/* ===================================== DAILY WEBINAR COUNTDOWN TIMER ========…" at bounding box center [723, 453] width 698 height 618
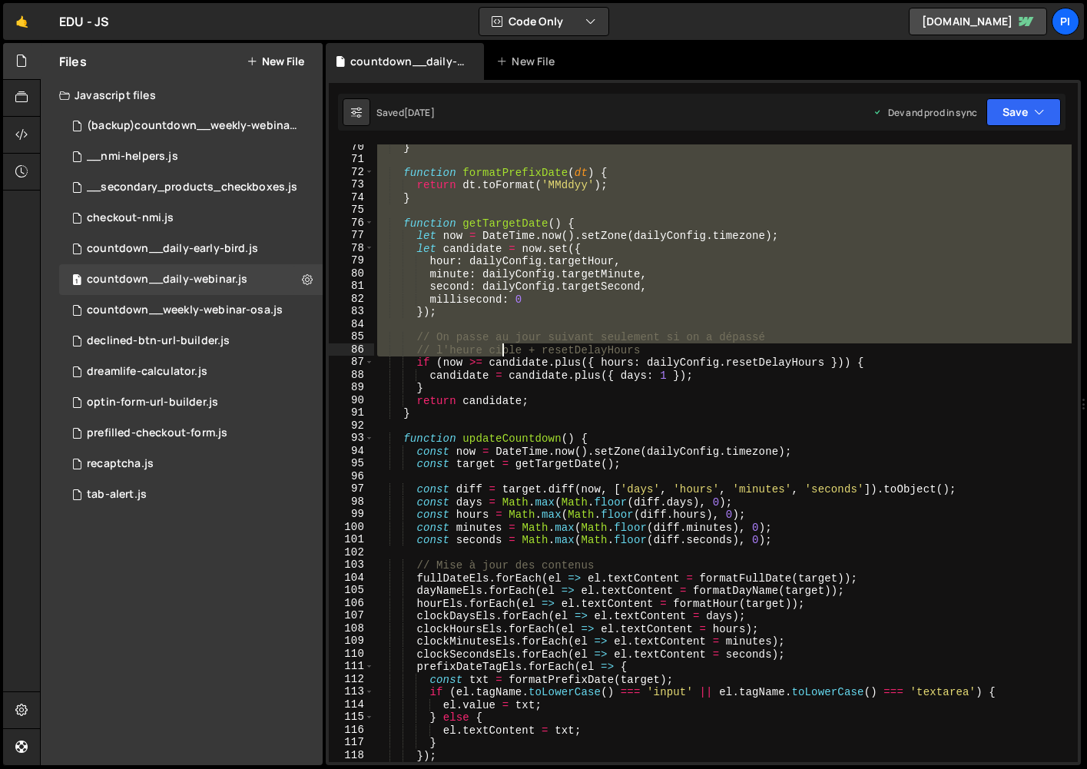
scroll to position [1307, 0]
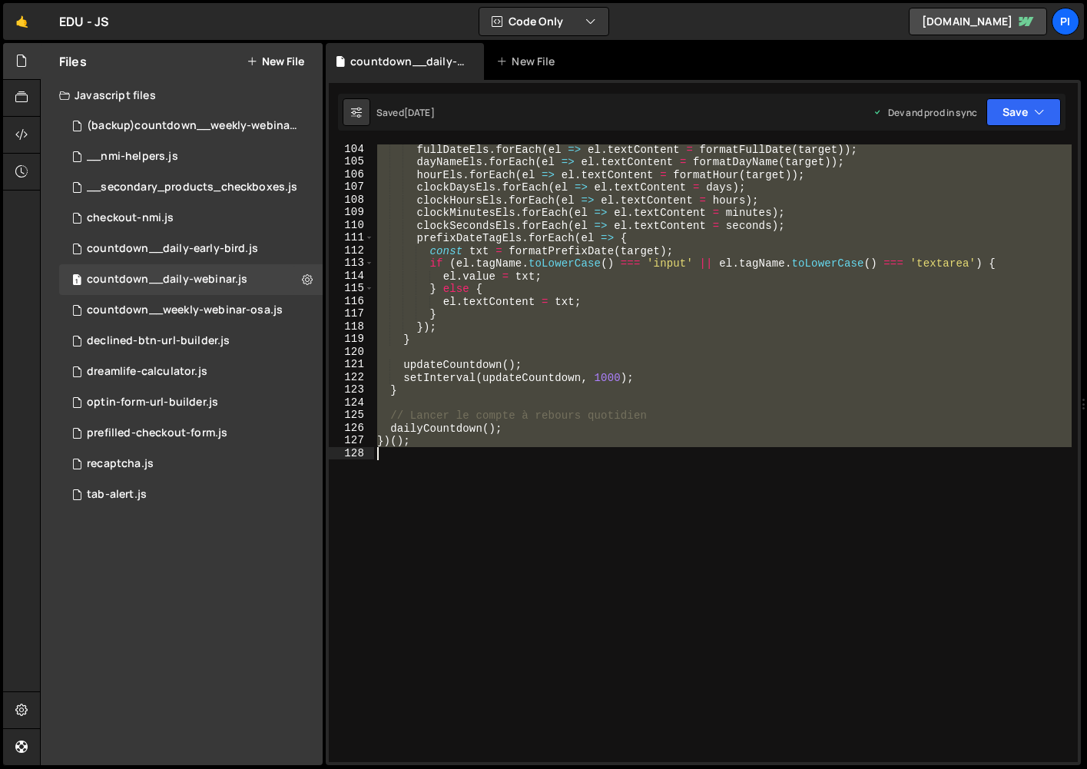
drag, startPoint x: 377, startPoint y: 154, endPoint x: 507, endPoint y: 616, distance: 479.9
click at [507, 616] on div "fullDateEls . forEach ( el => el . textContent = formatFullDate ( target )) ; d…" at bounding box center [723, 464] width 698 height 643
type textarea "})();"
click at [173, 253] on div "countdown__daily-early-bird.js" at bounding box center [172, 249] width 171 height 14
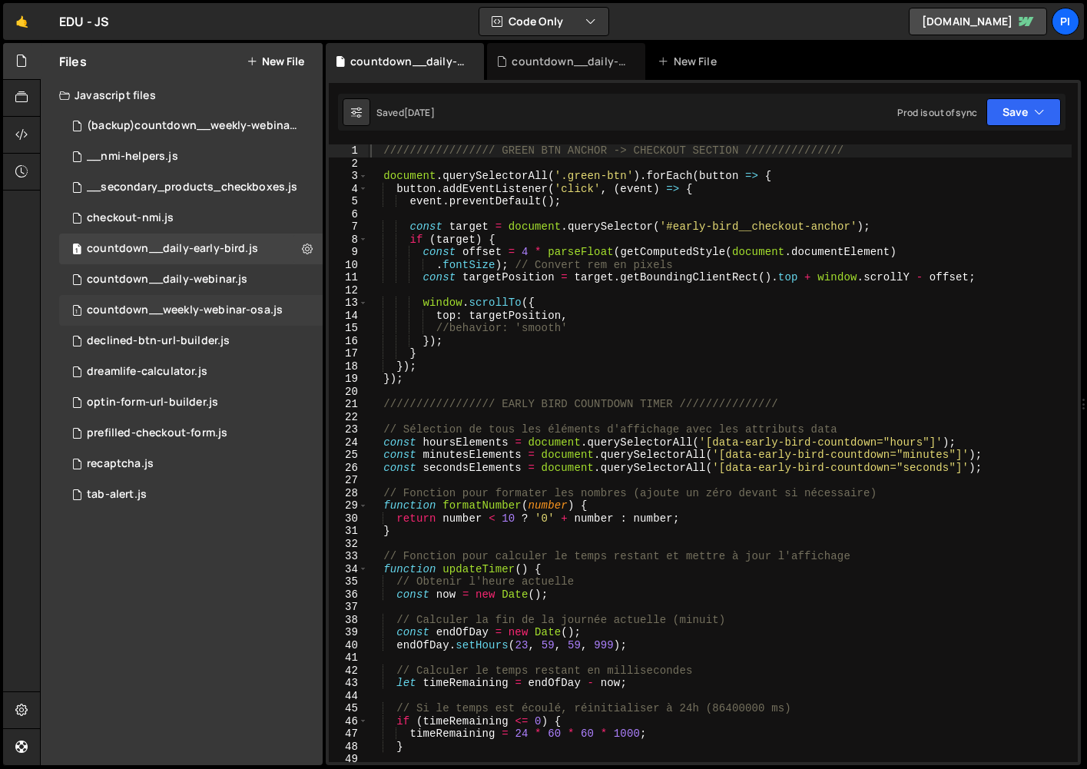
drag, startPoint x: 194, startPoint y: 311, endPoint x: 283, endPoint y: 317, distance: 89.3
click at [194, 311] on div "countdown__weekly-webinar-osa.js" at bounding box center [185, 311] width 196 height 14
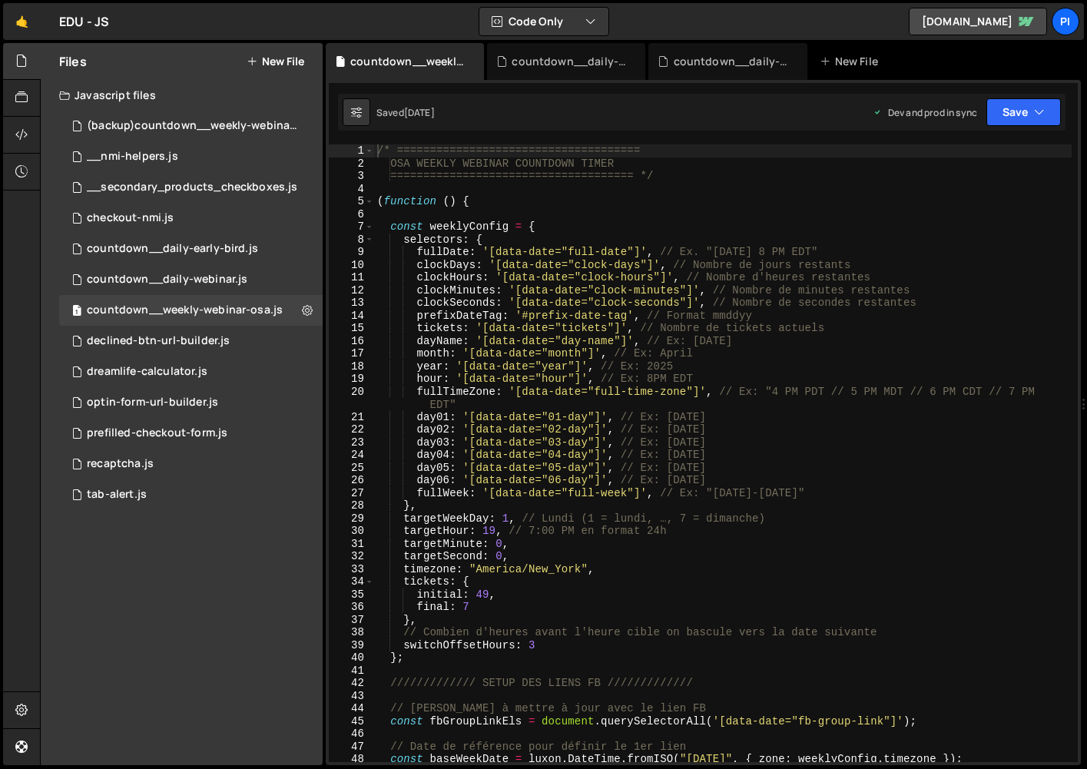
scroll to position [3186, 0]
click at [635, 328] on div "/* ===================================== OSA WEEKLY WEBINAR COUNTDOWN TIMER ===…" at bounding box center [723, 465] width 698 height 643
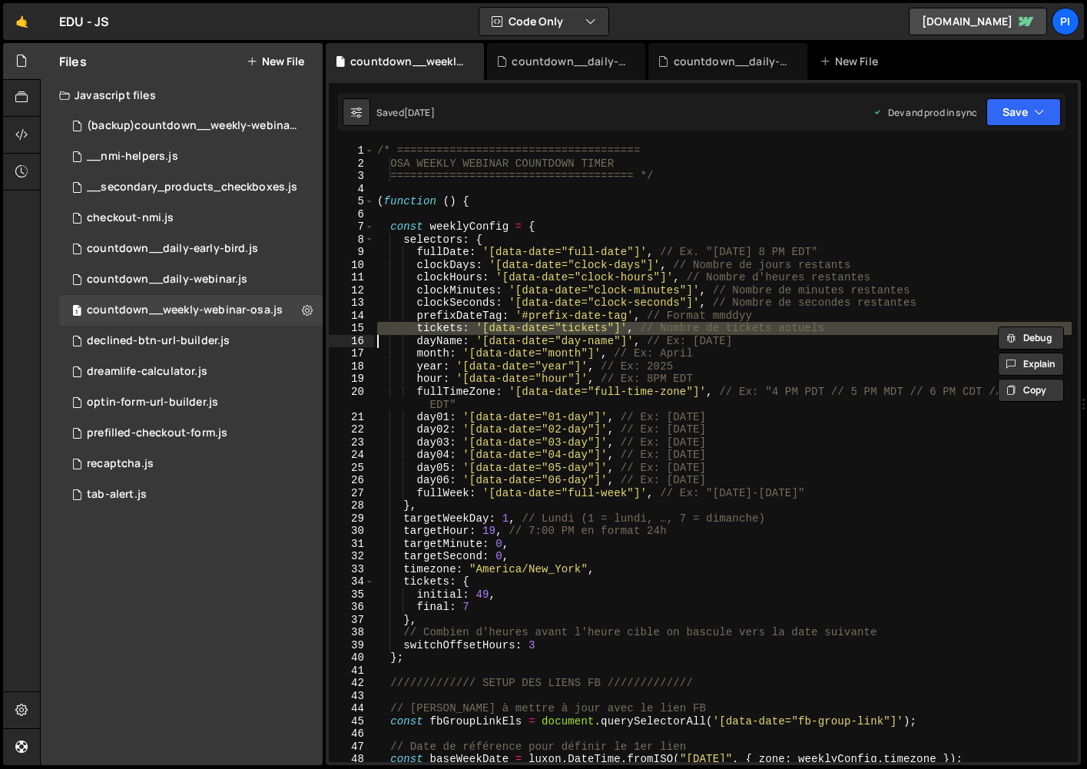
click at [635, 328] on div "/* ===================================== OSA WEEKLY WEBINAR COUNTDOWN TIMER ===…" at bounding box center [723, 465] width 698 height 643
type textarea "tickets: '[data-date="tickets"]', // Nombre de tickets actuels dayName: '[data-…"
click at [147, 277] on div "countdown__daily-webinar.js" at bounding box center [167, 280] width 161 height 14
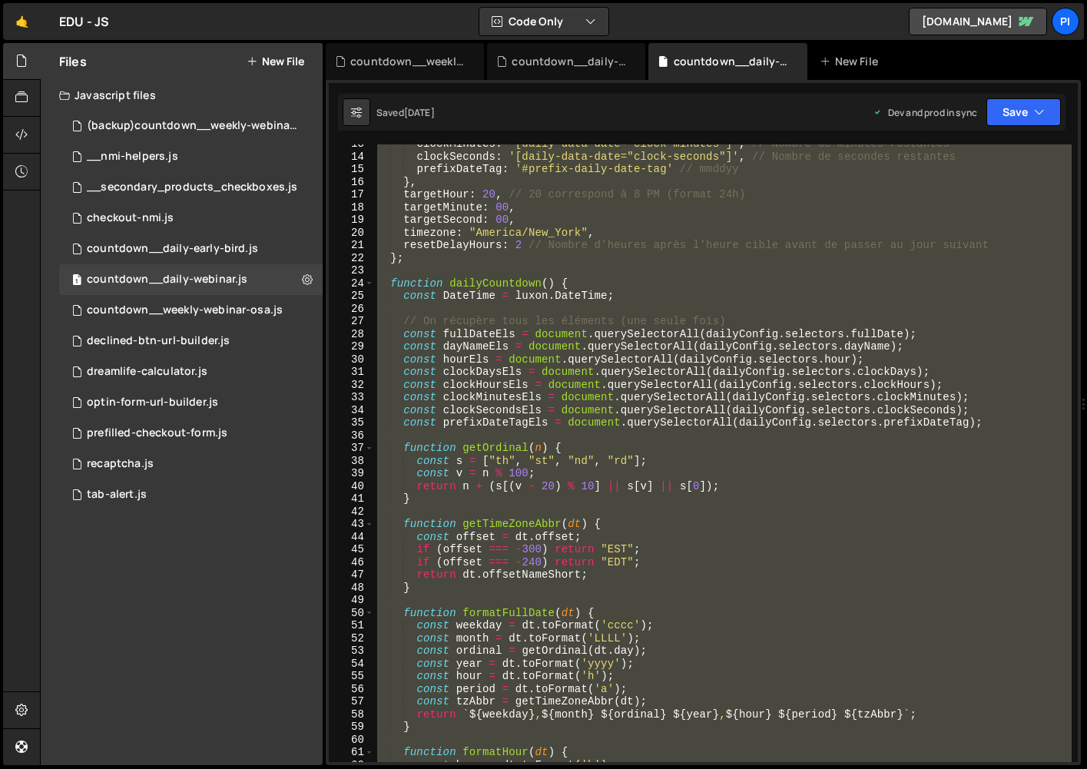
scroll to position [0, 0]
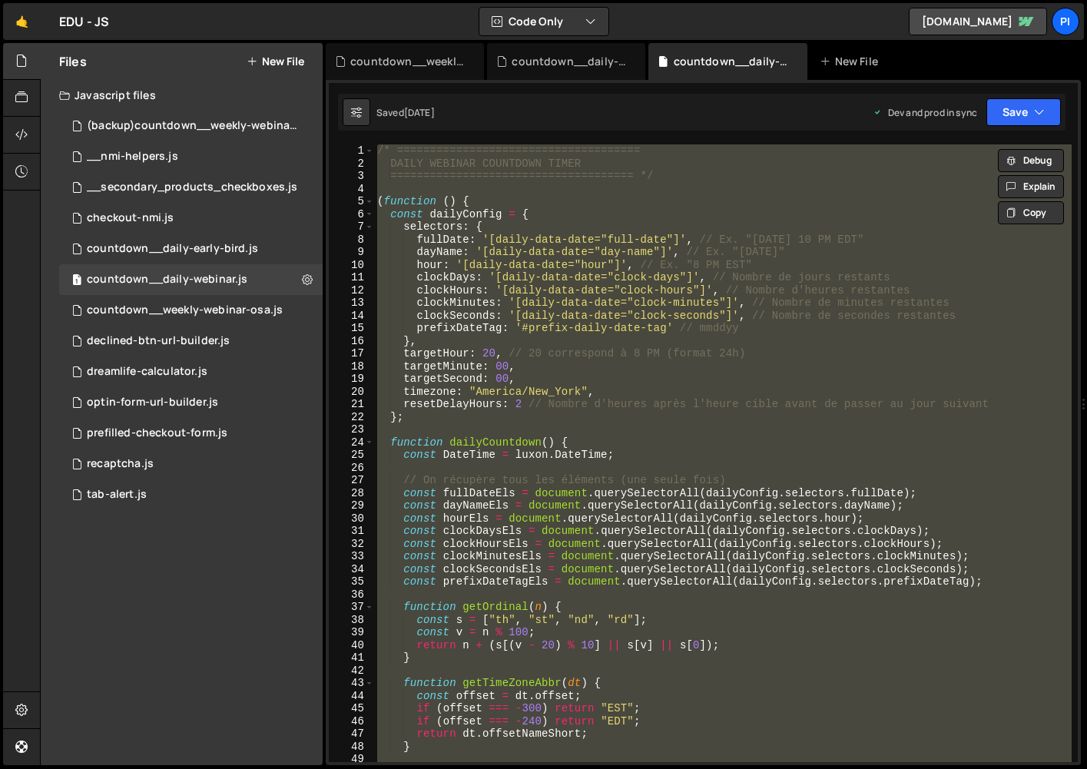
click at [673, 400] on div "/* ===================================== DAILY WEBINAR COUNTDOWN TIMER ========…" at bounding box center [723, 453] width 698 height 618
type textarea "resetDelayHours: 2 // Nombre d'heures après l'heure cible avant de passer au jo…"
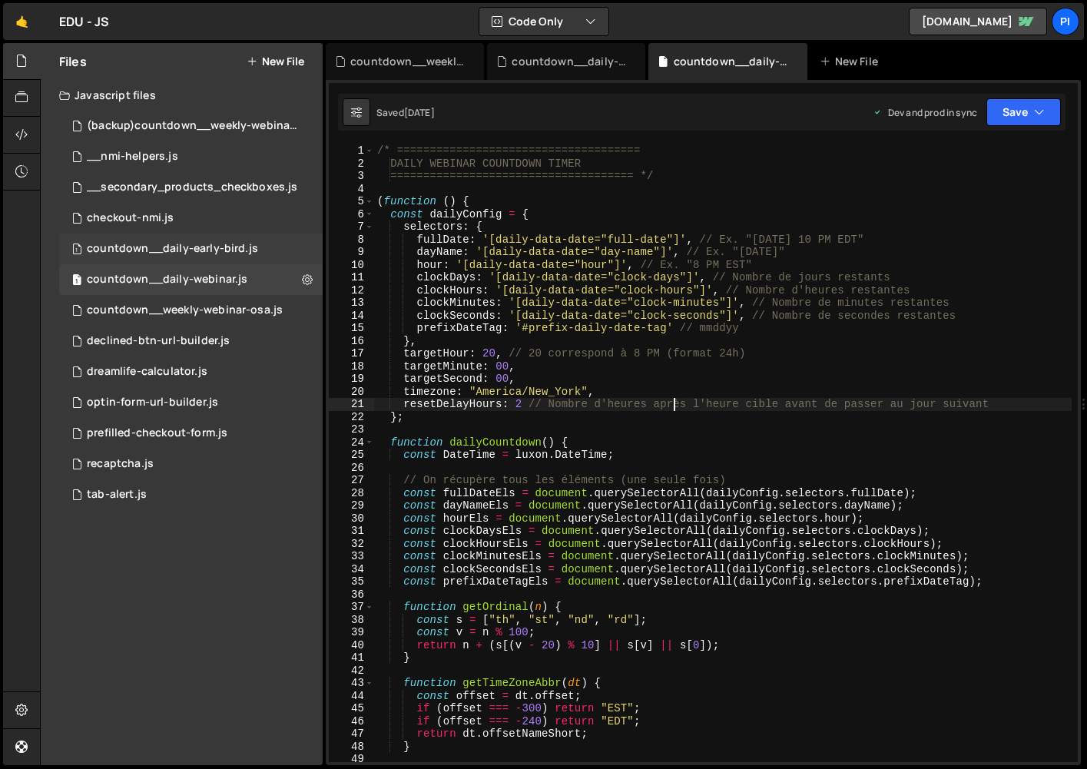
click at [222, 260] on div "1 countdown__daily-early-bird.js 0" at bounding box center [191, 249] width 264 height 31
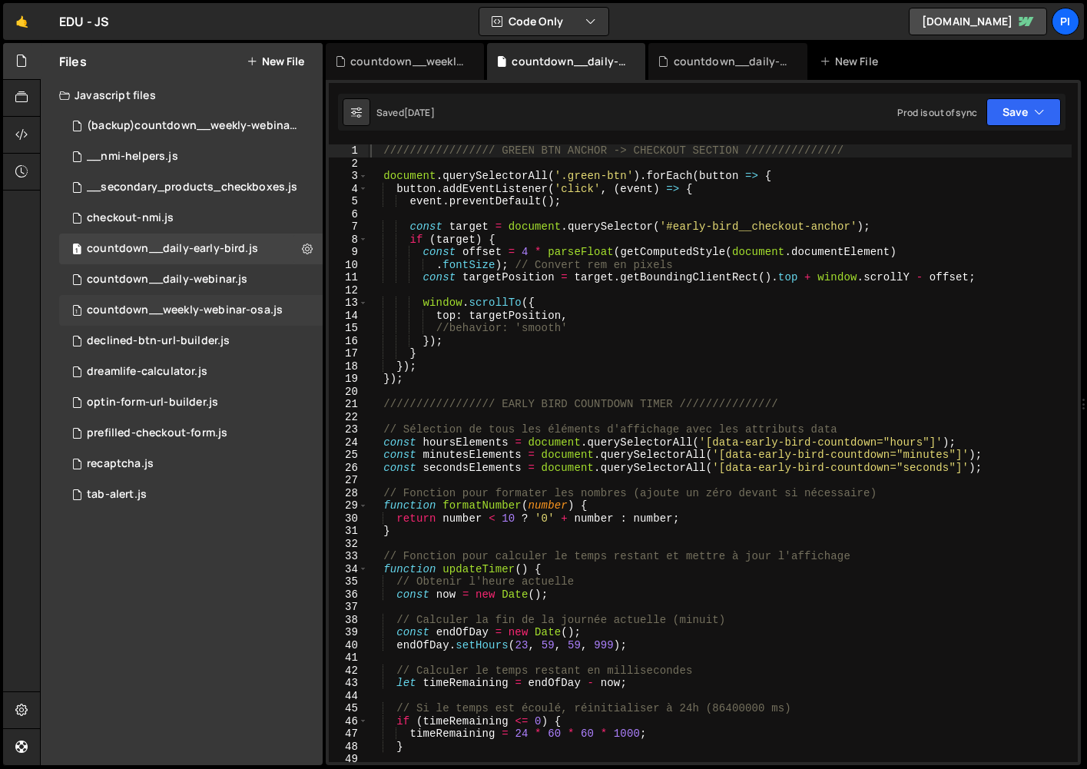
click at [221, 311] on div "countdown__weekly-webinar-osa.js" at bounding box center [185, 311] width 196 height 14
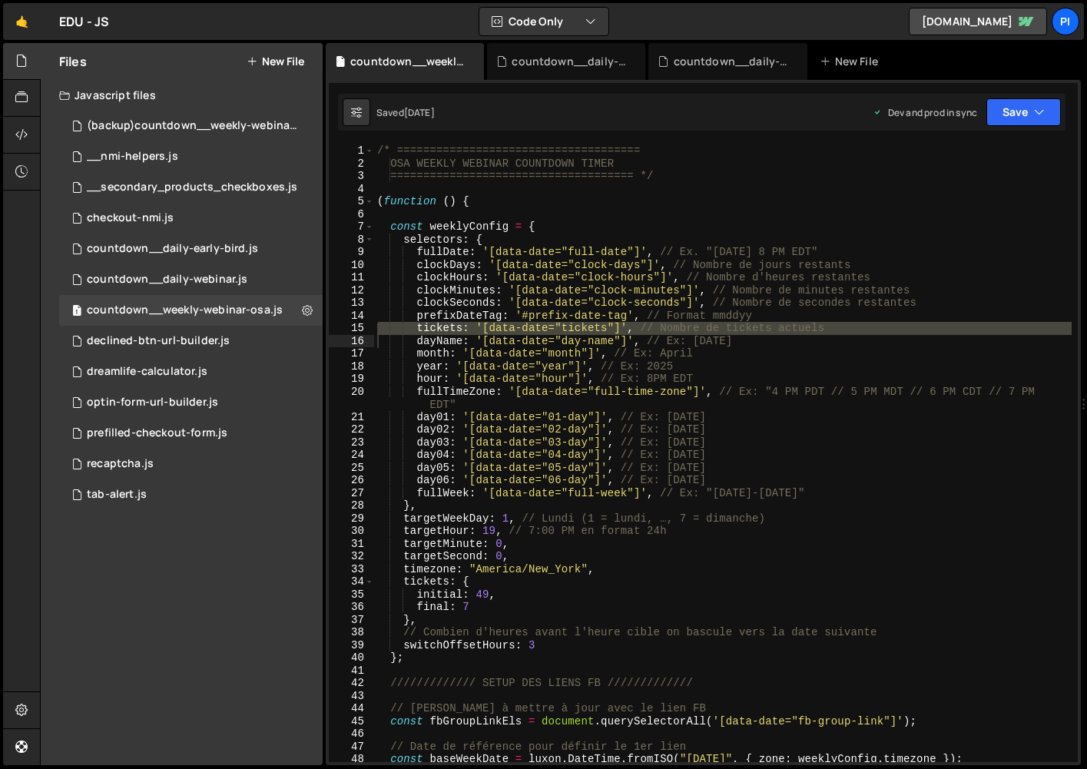
scroll to position [3186, 0]
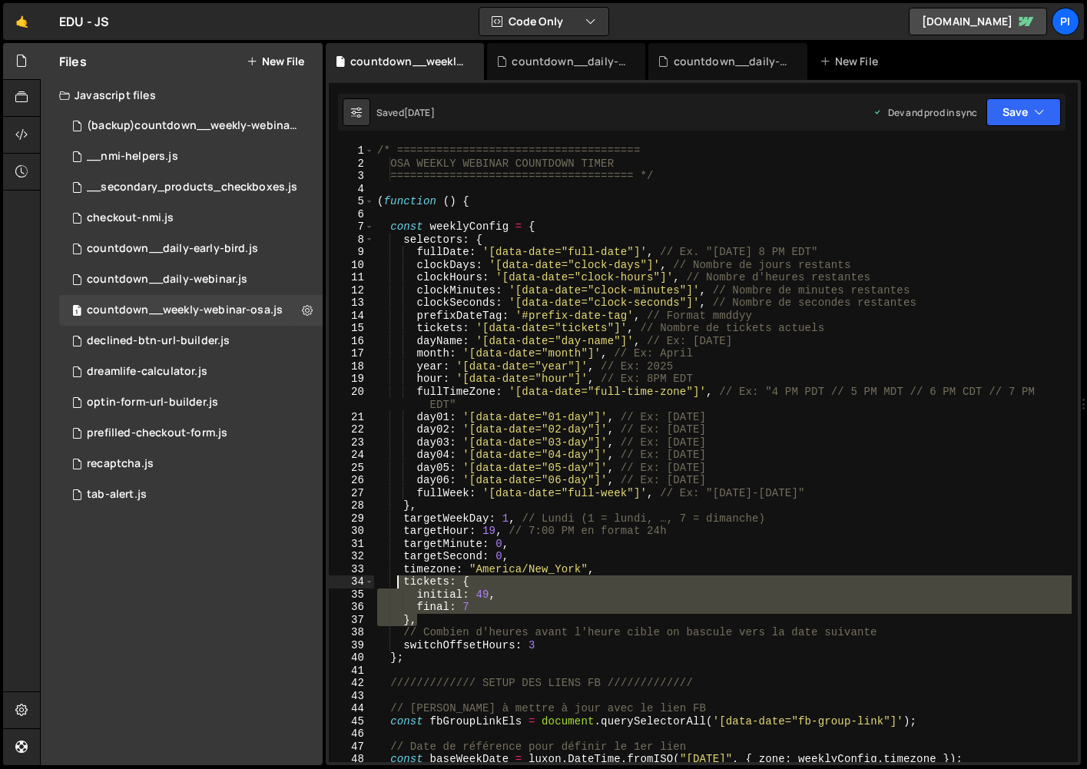
drag, startPoint x: 446, startPoint y: 619, endPoint x: 389, endPoint y: 579, distance: 70.6
click at [398, 581] on div "/* ===================================== OSA WEEKLY WEBINAR COUNTDOWN TIMER ===…" at bounding box center [723, 465] width 698 height 643
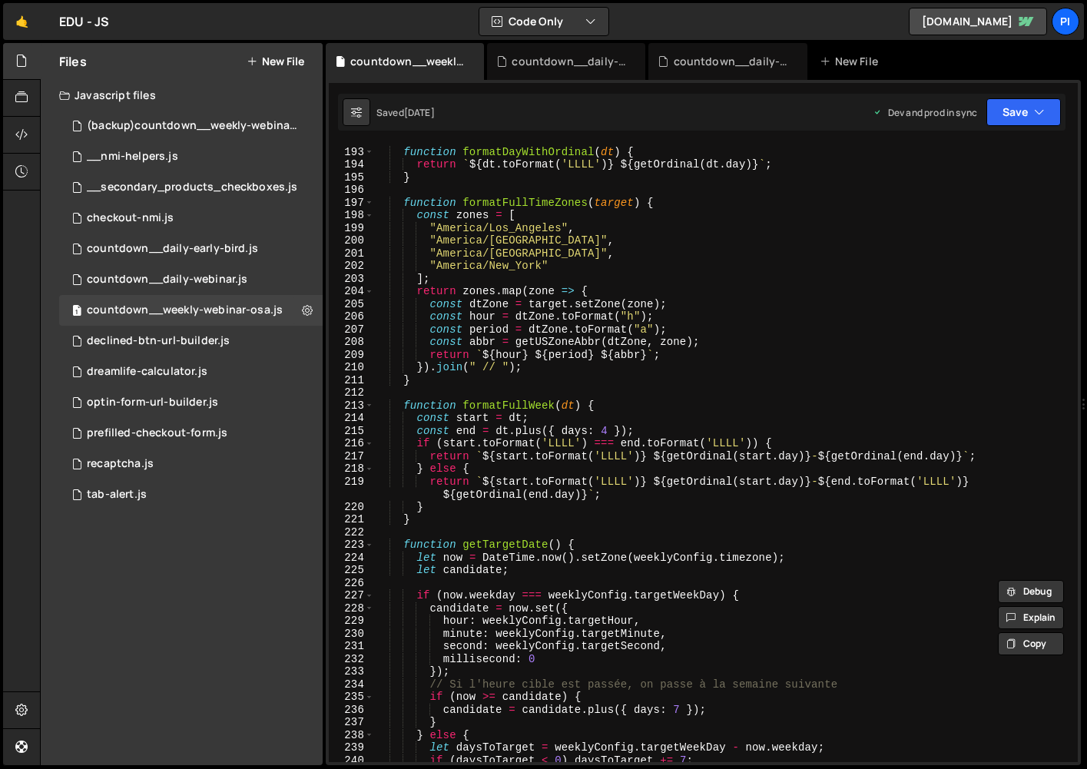
scroll to position [3048, 0]
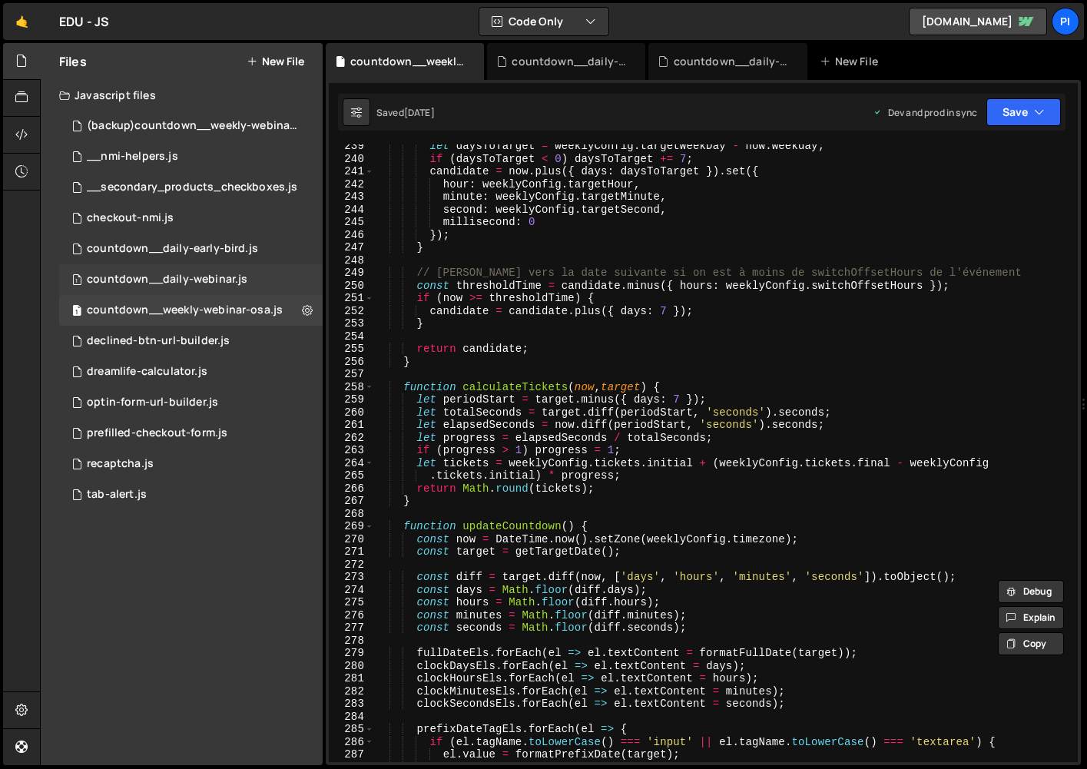
click at [231, 270] on div "1 countdown__daily-webinar.js 0" at bounding box center [191, 279] width 264 height 31
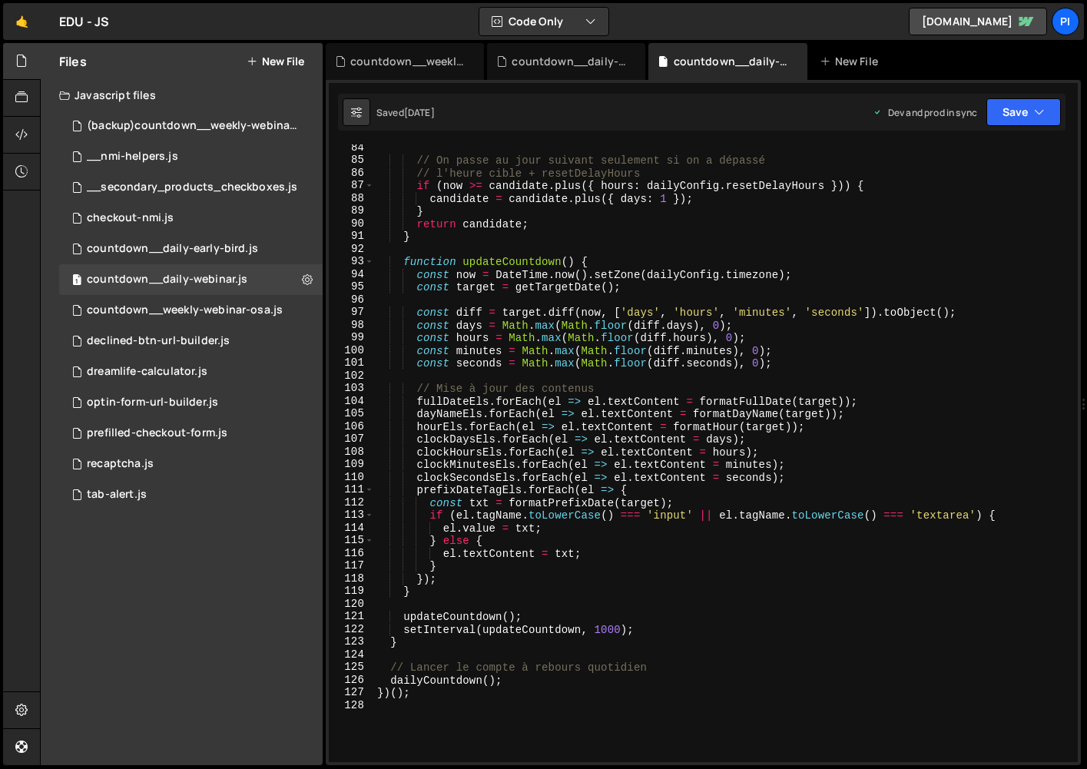
scroll to position [1049, 0]
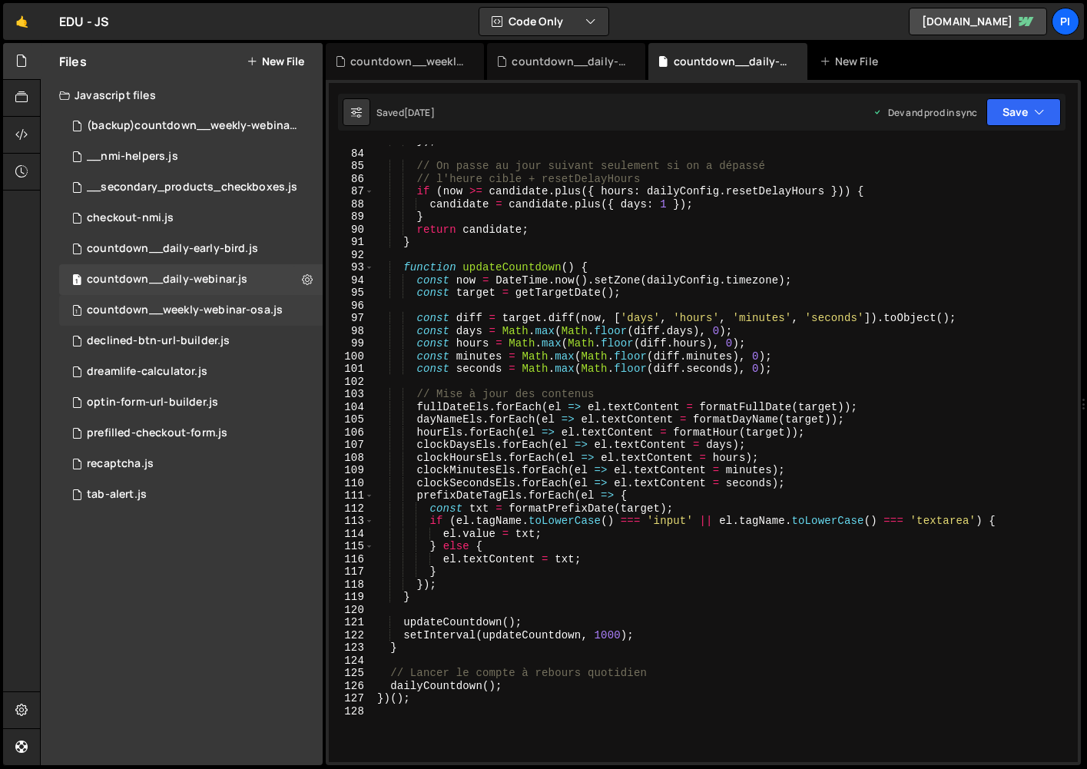
click at [208, 305] on div "countdown__weekly-webinar-osa.js" at bounding box center [185, 311] width 196 height 14
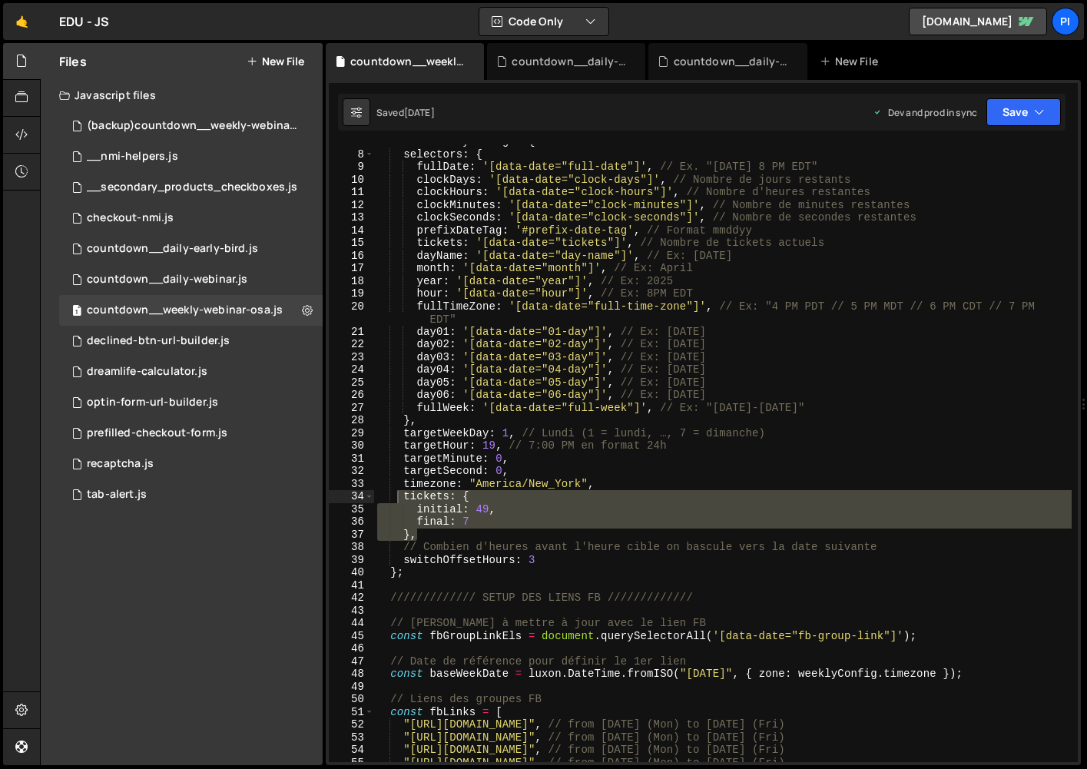
scroll to position [0, 0]
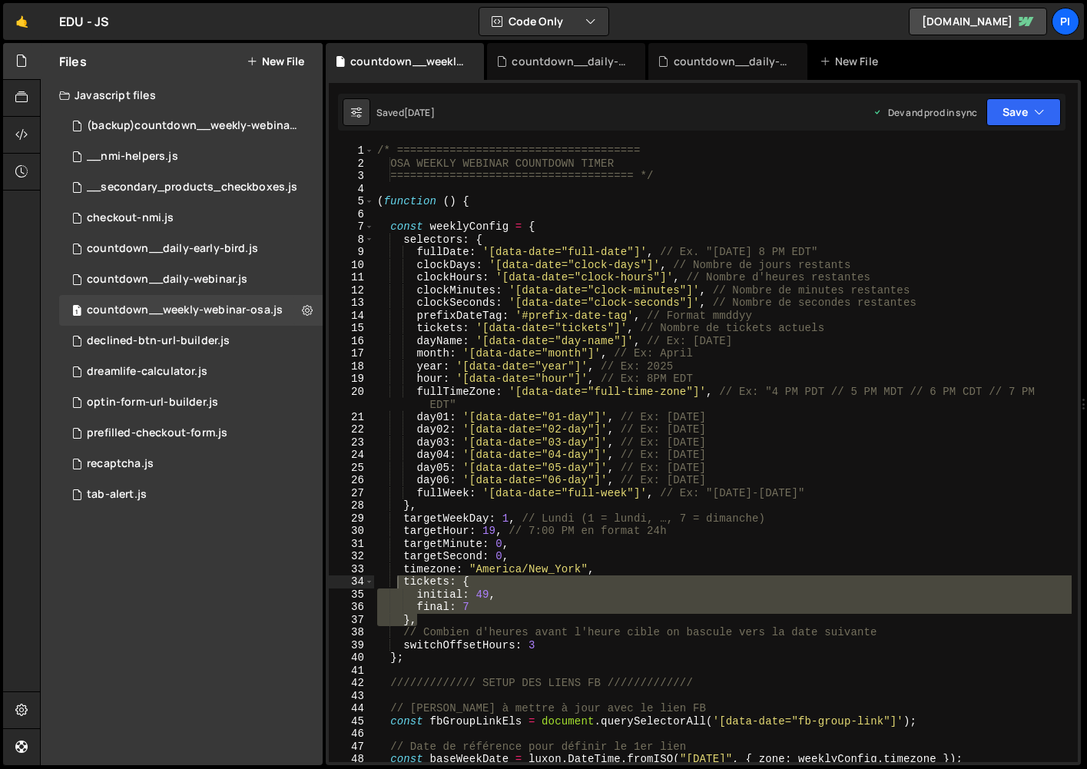
type textarea "day03: '[data-date="03-day"]', // Ex: [DATE]"
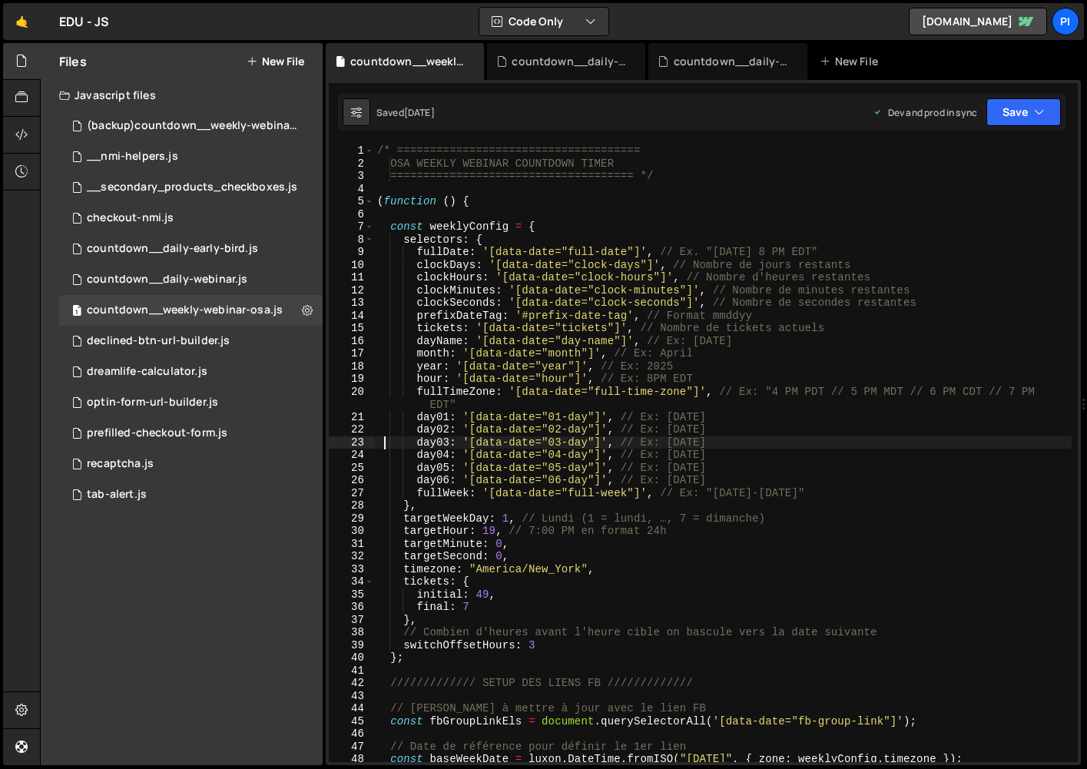
click at [383, 444] on div "/* ===================================== OSA WEEKLY WEBINAR COUNTDOWN TIMER ===…" at bounding box center [723, 465] width 698 height 643
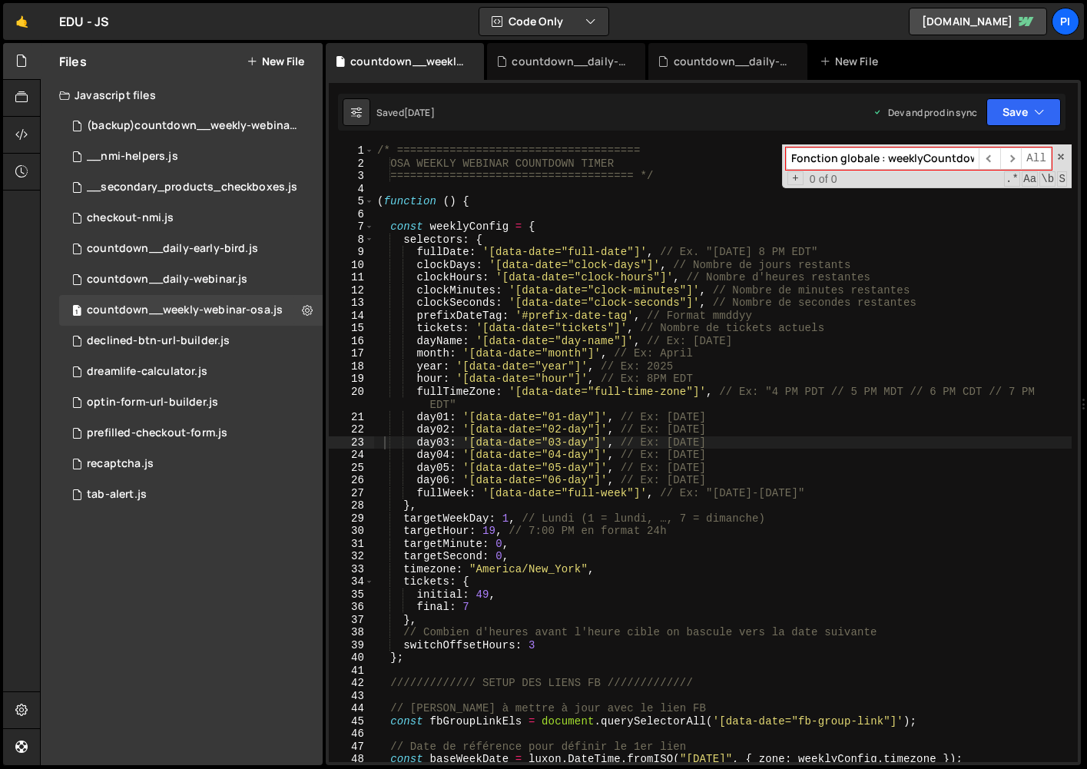
drag, startPoint x: 882, startPoint y: 157, endPoint x: 606, endPoint y: 99, distance: 281.8
click at [606, 99] on div "Debug Explain Copy countdown__weekly-webinar-osa.js countdown__daily-early-bird…" at bounding box center [703, 404] width 755 height 723
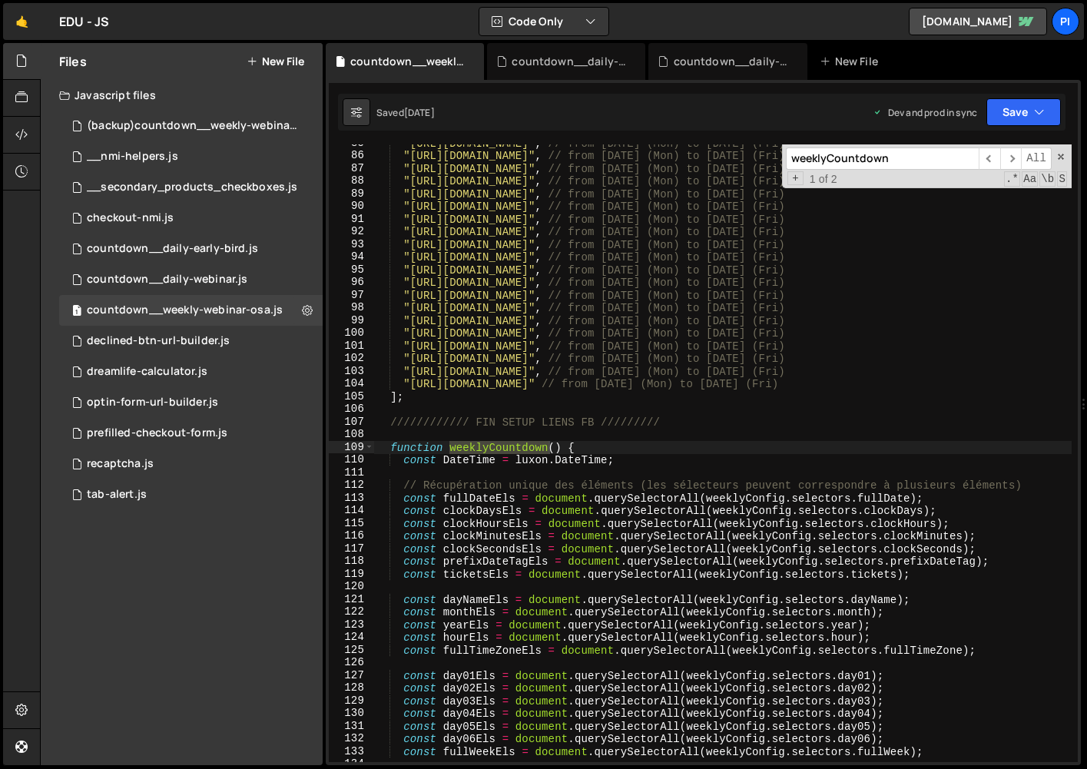
scroll to position [1086, 0]
type input "weeklyCountdown"
click at [1060, 158] on span at bounding box center [1061, 156] width 11 height 11
type textarea "function weeklyCountdown() {"
